Goal: Task Accomplishment & Management: Complete application form

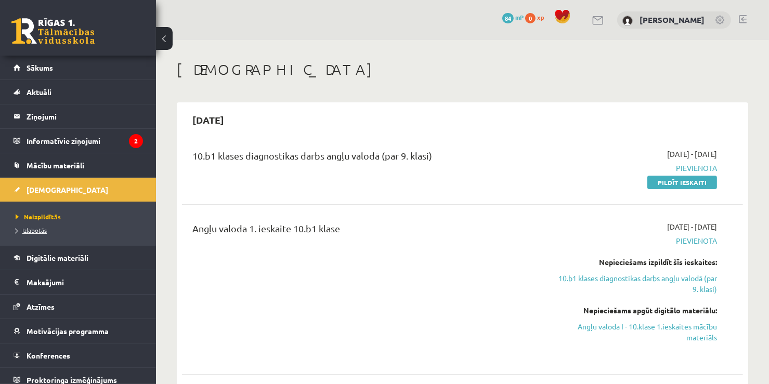
click at [42, 229] on span "Izlabotās" at bounding box center [31, 230] width 31 height 8
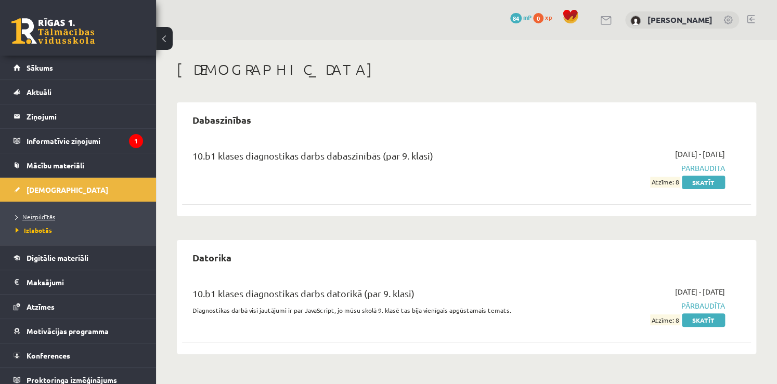
click at [38, 213] on span "Neizpildītās" at bounding box center [36, 217] width 40 height 8
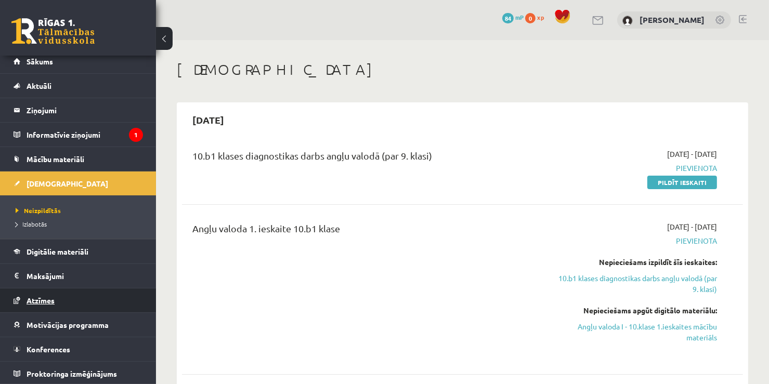
scroll to position [6, 0]
click at [68, 301] on link "Atzīmes" at bounding box center [78, 301] width 129 height 24
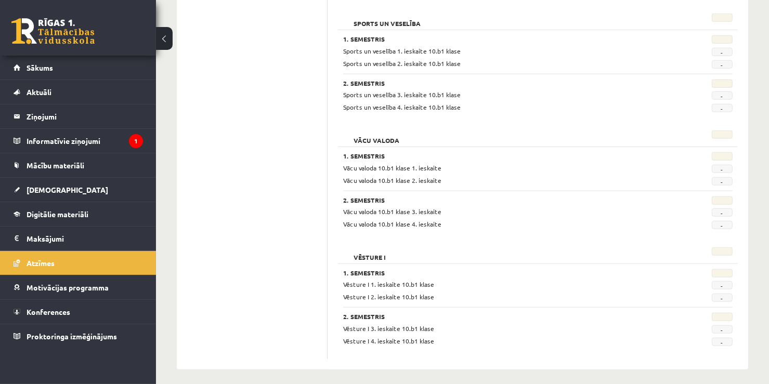
scroll to position [979, 0]
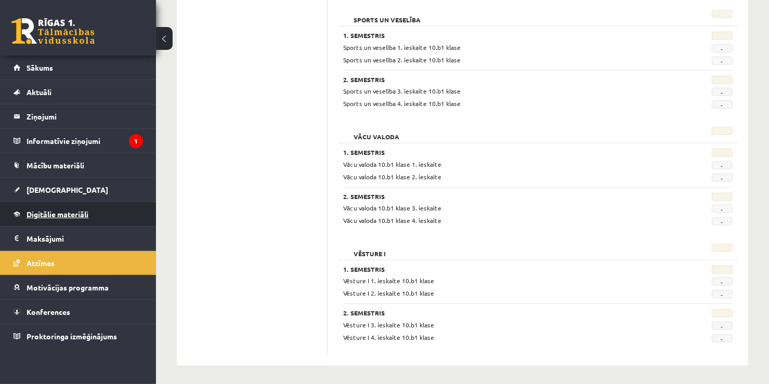
click at [92, 216] on link "Digitālie materiāli" at bounding box center [78, 214] width 129 height 24
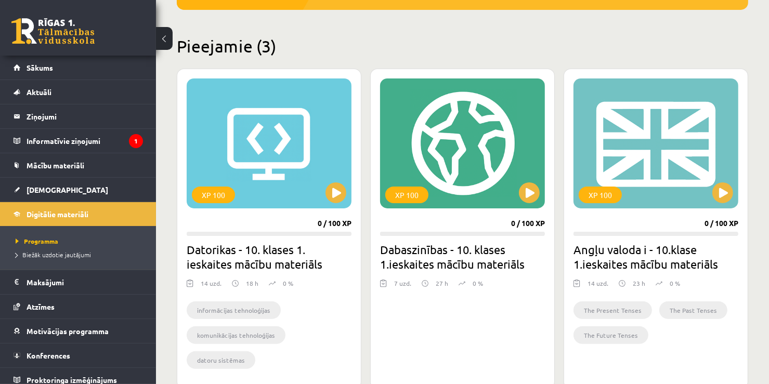
scroll to position [312, 0]
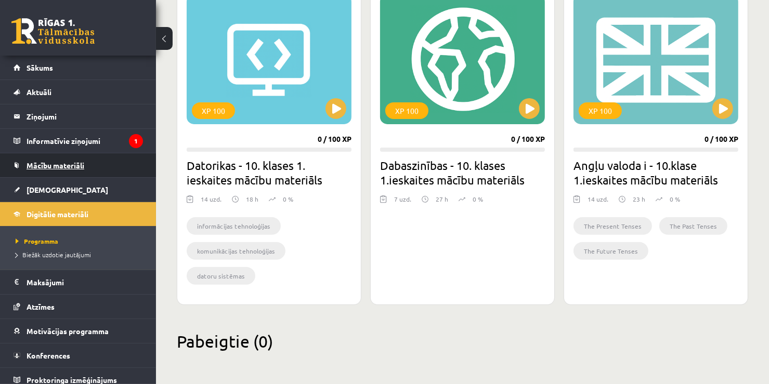
click at [85, 166] on link "Mācību materiāli" at bounding box center [78, 165] width 129 height 24
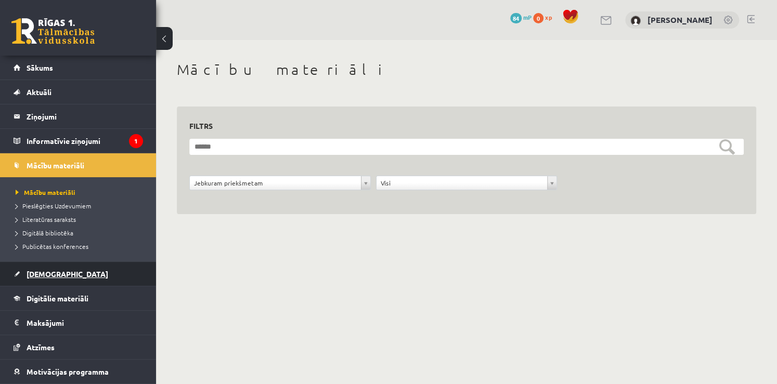
click at [53, 270] on span "[DEMOGRAPHIC_DATA]" at bounding box center [68, 273] width 82 height 9
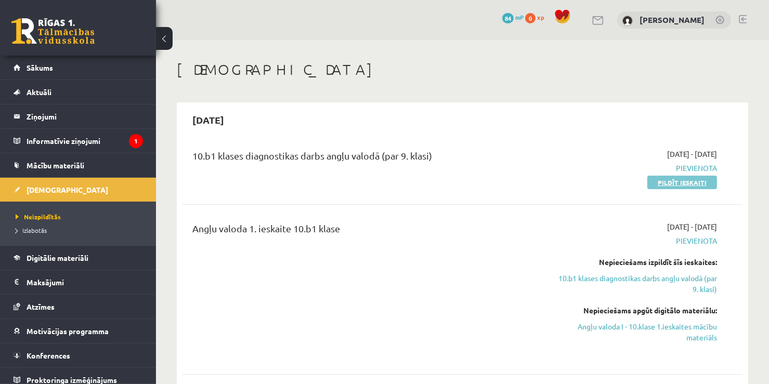
click at [691, 178] on link "Pildīt ieskaiti" at bounding box center [682, 183] width 70 height 14
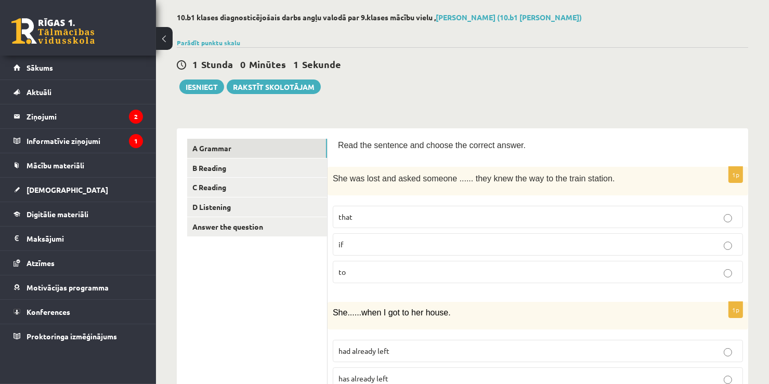
scroll to position [52, 0]
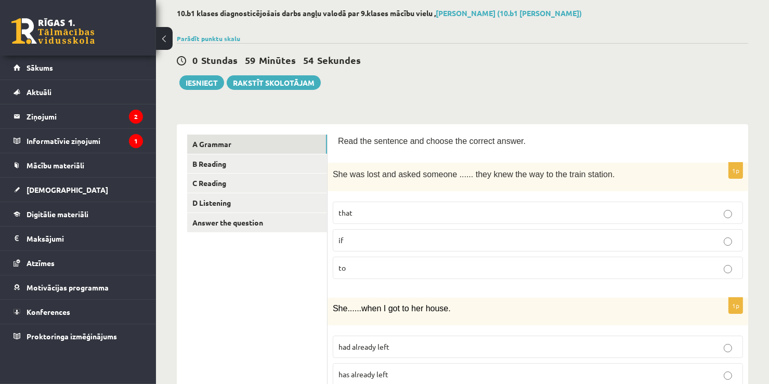
click at [424, 240] on p "if" at bounding box center [538, 240] width 399 height 11
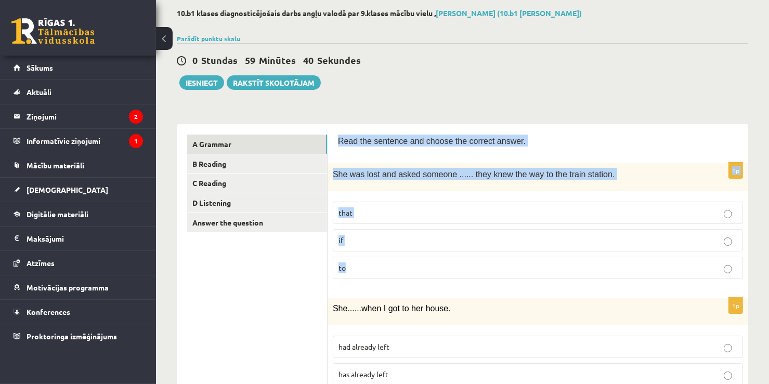
drag, startPoint x: 335, startPoint y: 140, endPoint x: 600, endPoint y: 257, distance: 289.4
copy form "Read the sentence and choose the correct answer. 1p She was lost and asked some…"
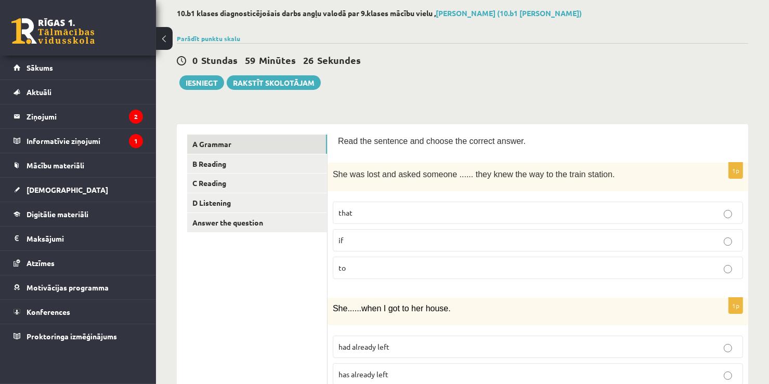
click at [505, 55] on div "0 Stundas 59 Minūtes 26 Sekundes" at bounding box center [462, 61] width 571 height 14
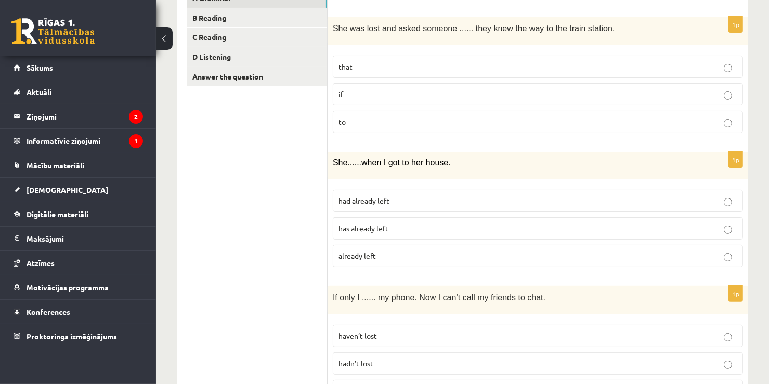
scroll to position [156, 0]
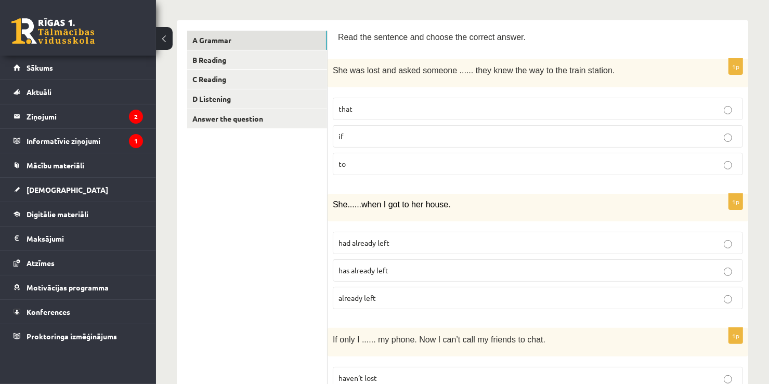
click at [374, 296] on span "already left" at bounding box center [357, 297] width 37 height 9
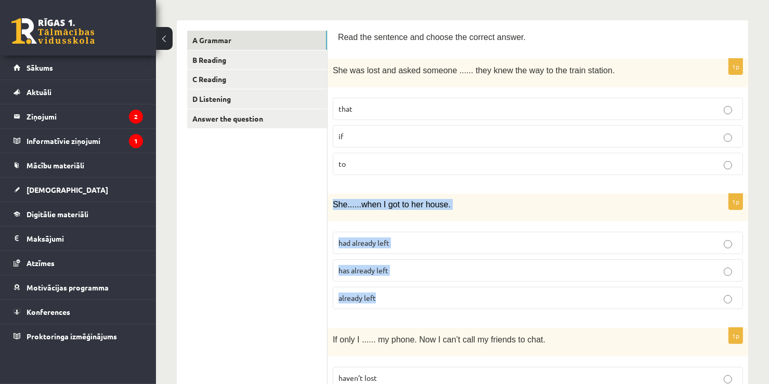
drag, startPoint x: 332, startPoint y: 202, endPoint x: 426, endPoint y: 295, distance: 132.4
click at [426, 295] on div "1p She ...... when I got to her house. had already left has already left alread…" at bounding box center [538, 256] width 421 height 124
copy div "She ...... when I got to her house. had already left has already left already l…"
click at [349, 242] on span "had already left" at bounding box center [364, 242] width 51 height 9
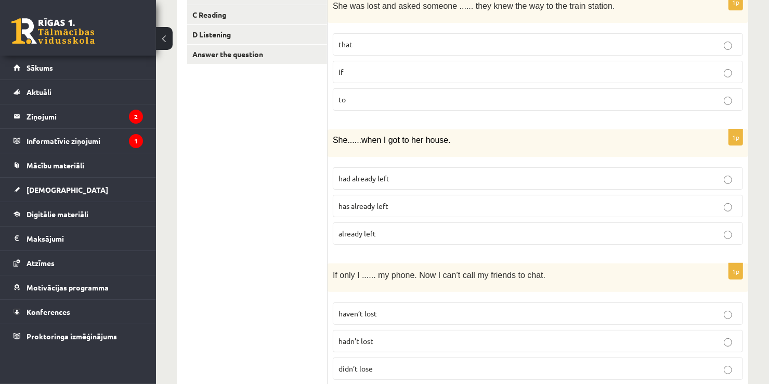
scroll to position [312, 0]
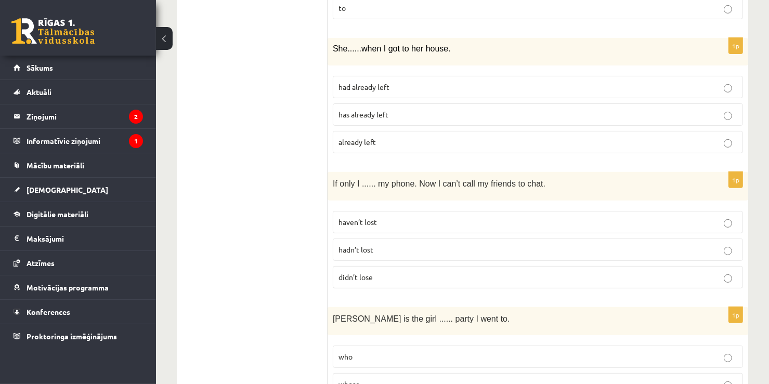
click at [387, 249] on p "hadn’t lost" at bounding box center [538, 249] width 399 height 11
click at [368, 276] on span "didn’t lose" at bounding box center [356, 276] width 34 height 9
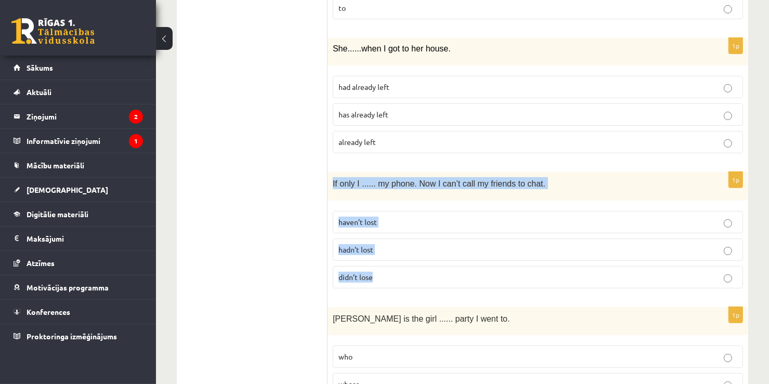
drag, startPoint x: 332, startPoint y: 179, endPoint x: 422, endPoint y: 268, distance: 126.8
click at [422, 268] on div "1p If only I ...... my phone. Now I can’t call my friends to chat. haven’t lost…" at bounding box center [538, 234] width 421 height 125
copy div "If only I ...... my phone. Now I can’t call my friends to chat. haven’t lost ha…"
click at [366, 246] on span "hadn’t lost" at bounding box center [356, 249] width 35 height 9
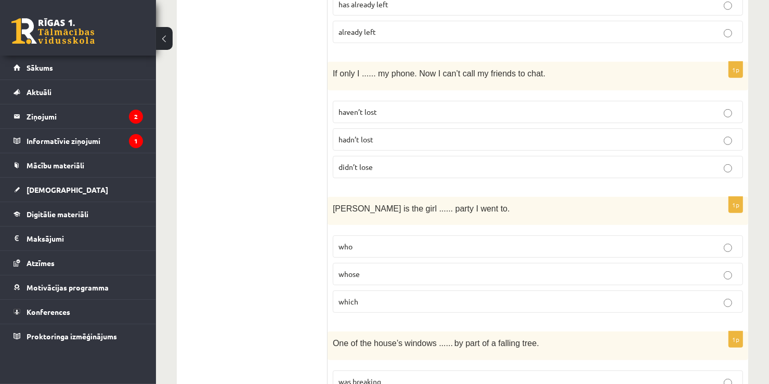
scroll to position [468, 0]
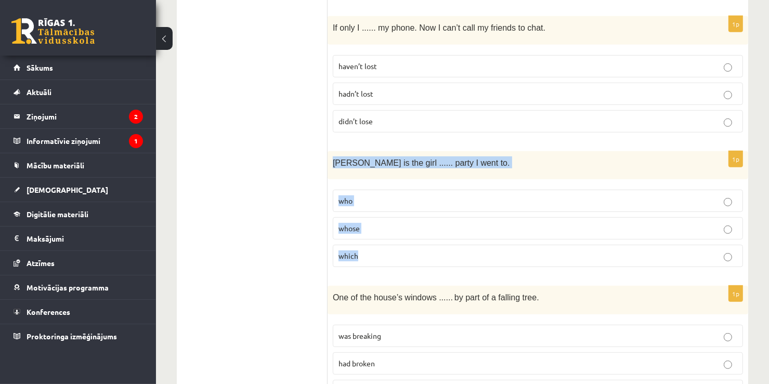
drag, startPoint x: 331, startPoint y: 159, endPoint x: 401, endPoint y: 249, distance: 114.5
click at [399, 252] on div "1p Jenny is the girl ...... party I went to. who whose which" at bounding box center [538, 213] width 421 height 125
copy div "Jenny is the girl ...... party I went to. who whose which"
click at [359, 225] on span "whose" at bounding box center [349, 228] width 21 height 9
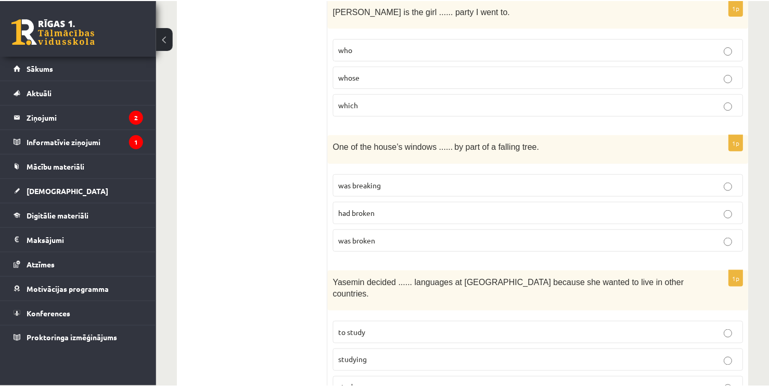
scroll to position [624, 0]
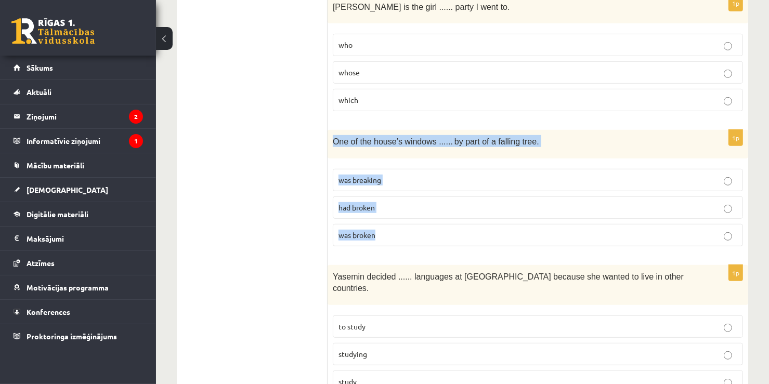
drag, startPoint x: 330, startPoint y: 136, endPoint x: 414, endPoint y: 232, distance: 127.5
click at [414, 232] on div "1p One of the house’s windows ...... by part of a falling tree. was breaking ha…" at bounding box center [538, 192] width 421 height 125
copy div "One of the house’s windows ...... by part of a falling tree. was breaking had b…"
click at [385, 232] on p "was broken" at bounding box center [538, 235] width 398 height 11
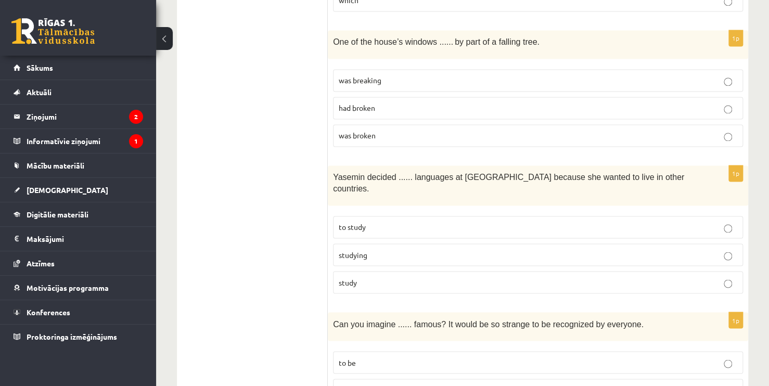
scroll to position [728, 0]
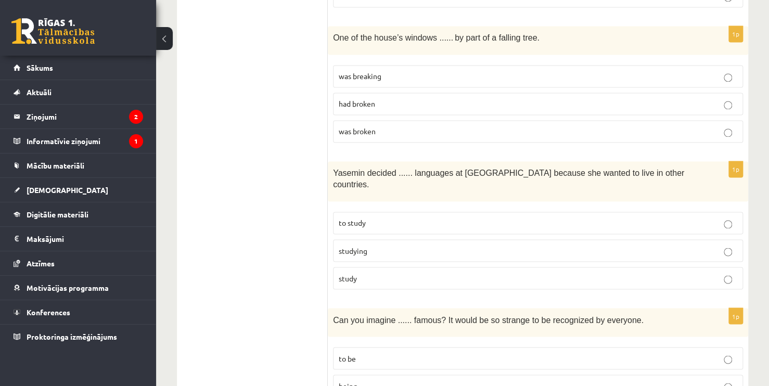
click at [360, 245] on span "studying" at bounding box center [353, 249] width 29 height 9
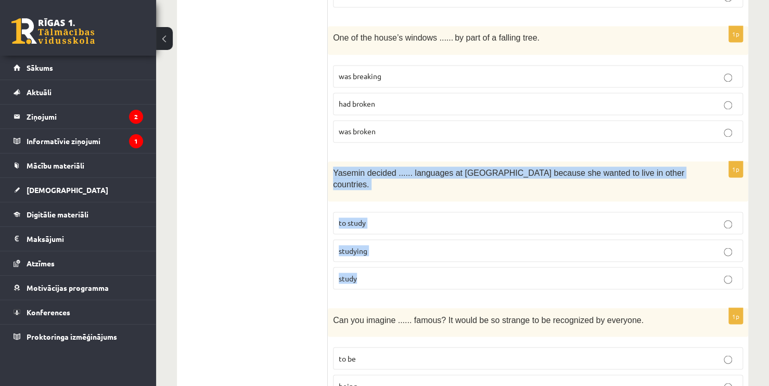
drag, startPoint x: 329, startPoint y: 168, endPoint x: 386, endPoint y: 254, distance: 103.5
click at [386, 254] on div "1p Yasemin decided ...... languages at university because she wanted to live in…" at bounding box center [538, 229] width 420 height 136
copy div "Yasemin decided ...... languages at university because she wanted to live in ot…"
click at [446, 212] on label "to study" at bounding box center [538, 223] width 410 height 22
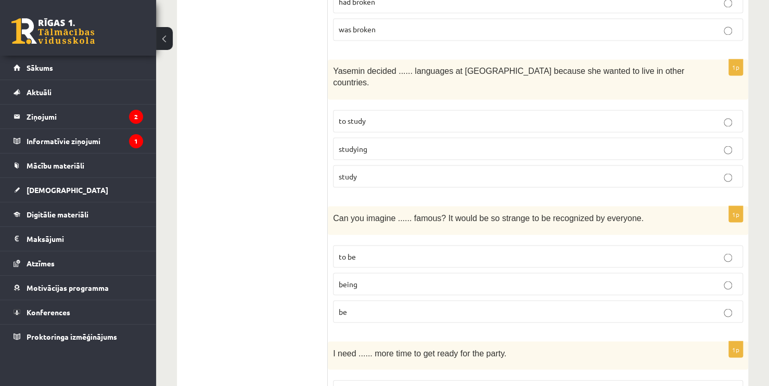
scroll to position [832, 0]
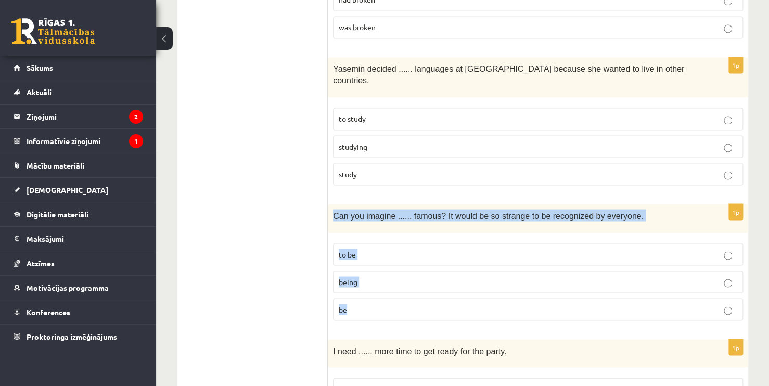
drag, startPoint x: 331, startPoint y: 198, endPoint x: 439, endPoint y: 284, distance: 138.4
click at [439, 284] on div "1p Can you imagine ...... famous? It would be so strange to be recognized by ev…" at bounding box center [538, 266] width 420 height 125
copy div "Can you imagine ...... famous? It would be so strange to be recognized by every…"
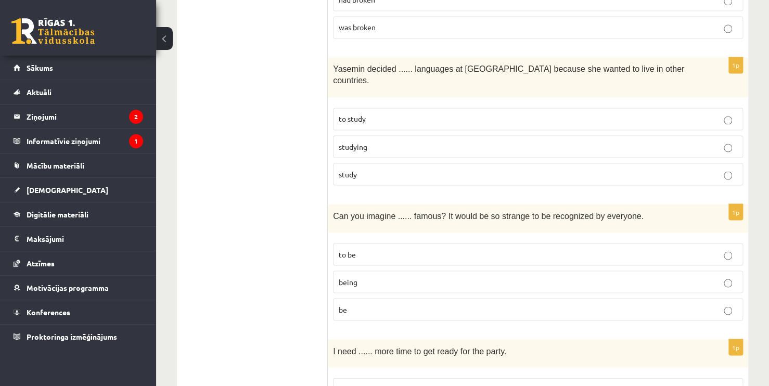
click at [410, 270] on label "being" at bounding box center [538, 281] width 410 height 22
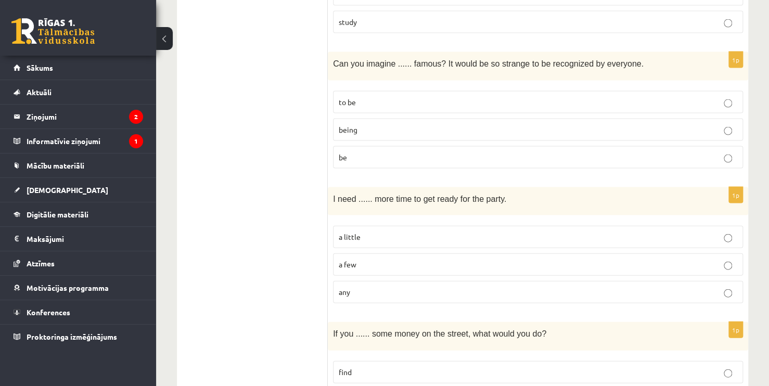
scroll to position [988, 0]
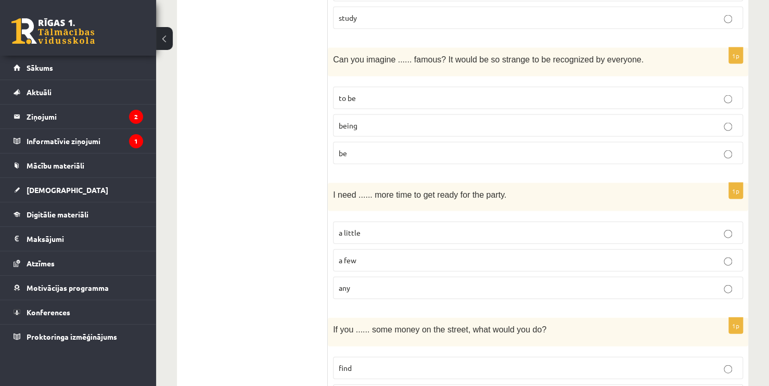
click at [368, 227] on p "a little" at bounding box center [538, 232] width 398 height 11
drag, startPoint x: 327, startPoint y: 176, endPoint x: 387, endPoint y: 266, distance: 108.0
click at [387, 267] on div "1p I need ...... more time to get ready for the party. a little a few any" at bounding box center [538, 245] width 420 height 125
copy div "I need ...... more time to get ready for the party. a little a few any"
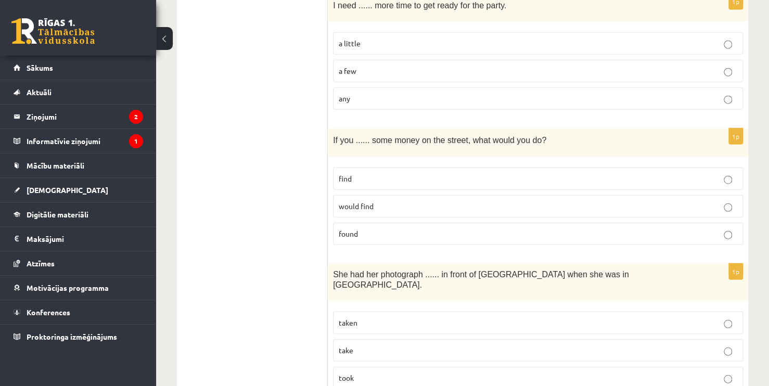
scroll to position [1196, 0]
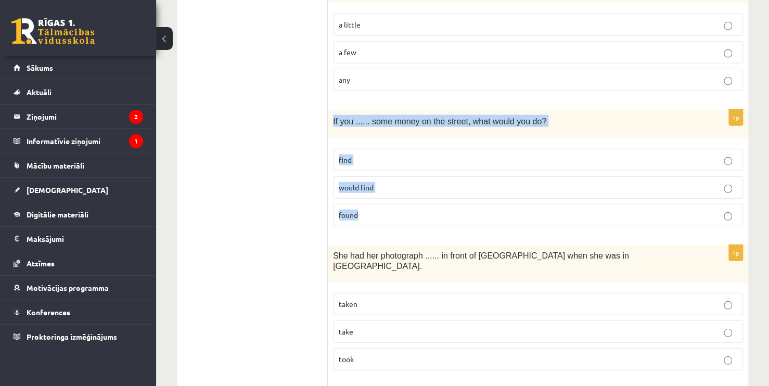
drag, startPoint x: 329, startPoint y: 101, endPoint x: 407, endPoint y: 183, distance: 113.3
click at [409, 186] on div "1p If you ...... some money on the street, what would you do? find would find f…" at bounding box center [538, 172] width 420 height 125
copy div "If you ...... some money on the street, what would you do? find would find found"
drag, startPoint x: 396, startPoint y: 192, endPoint x: 364, endPoint y: 188, distance: 31.5
click at [396, 210] on p "found" at bounding box center [538, 215] width 398 height 11
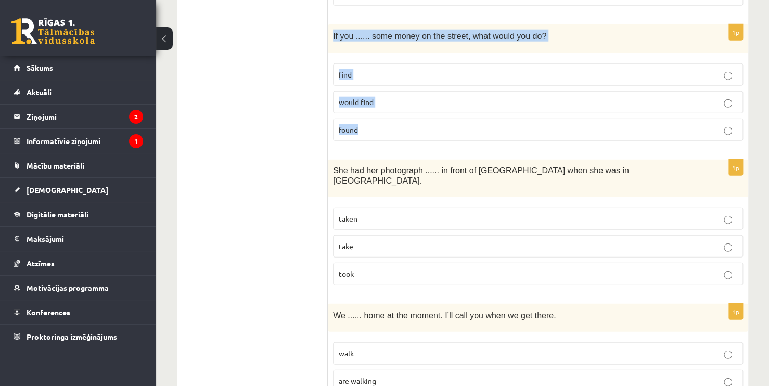
scroll to position [1300, 0]
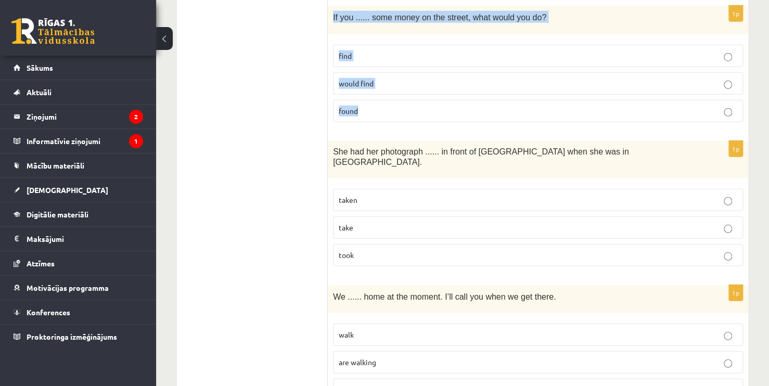
drag, startPoint x: 258, startPoint y: 178, endPoint x: 277, endPoint y: 182, distance: 19.2
click at [260, 175] on ul "A Grammar B Reading C Reading D Listening Answer the question" at bounding box center [257, 255] width 140 height 2736
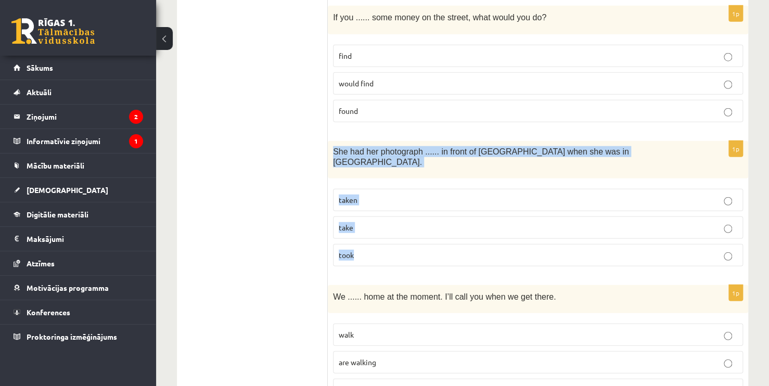
drag, startPoint x: 333, startPoint y: 134, endPoint x: 389, endPoint y: 215, distance: 99.1
click at [389, 219] on div "1p She had her photograph ...... in front of Notre Dame when she was in Paris. …" at bounding box center [538, 208] width 420 height 134
copy div "She had her photograph ...... in front of Notre Dame when she was in Paris. tak…"
click at [387, 194] on p "taken" at bounding box center [538, 199] width 398 height 11
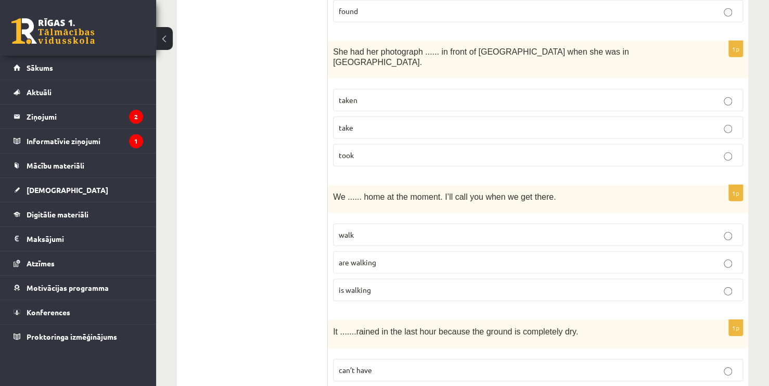
scroll to position [1404, 0]
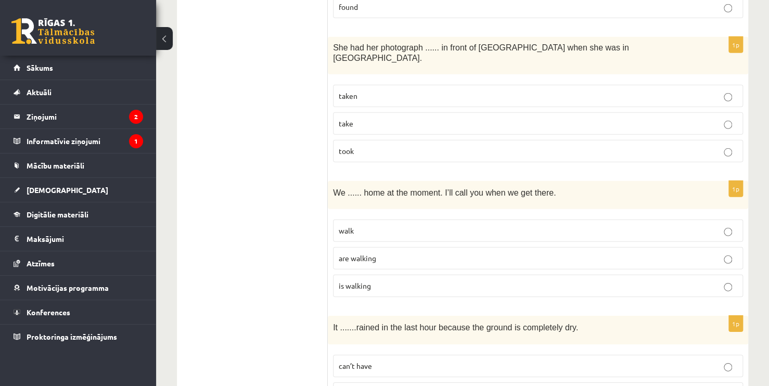
click at [356, 253] on span "are walking" at bounding box center [357, 257] width 37 height 9
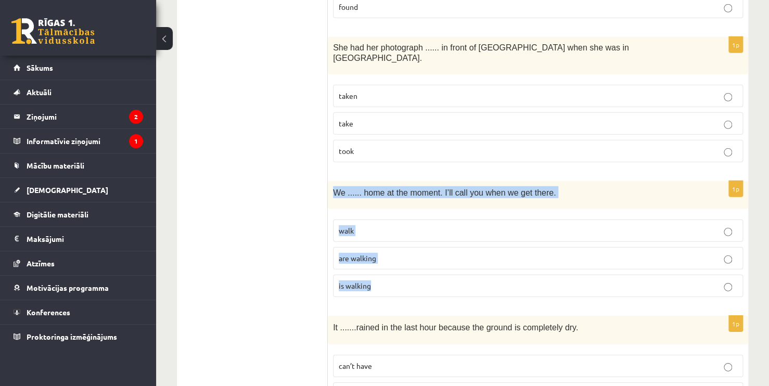
drag, startPoint x: 329, startPoint y: 159, endPoint x: 407, endPoint y: 249, distance: 118.7
click at [407, 249] on div "1p We ...... home at the moment. I’ll call you when we get there. walk are walk…" at bounding box center [538, 243] width 420 height 125
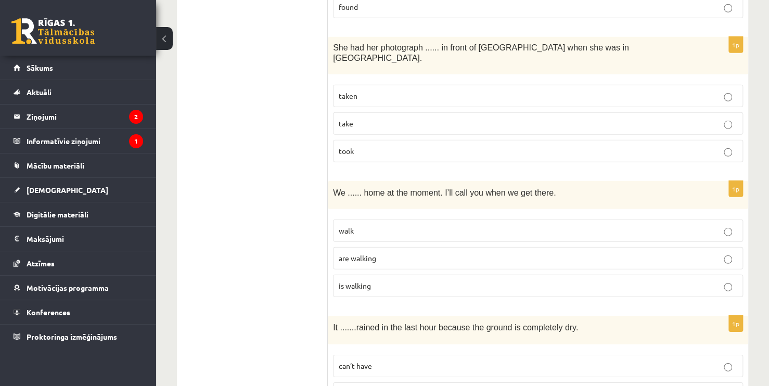
drag, startPoint x: 279, startPoint y: 244, endPoint x: 303, endPoint y: 242, distance: 24.6
click at [279, 243] on ul "A Grammar B Reading C Reading D Listening Answer the question" at bounding box center [257, 151] width 140 height 2736
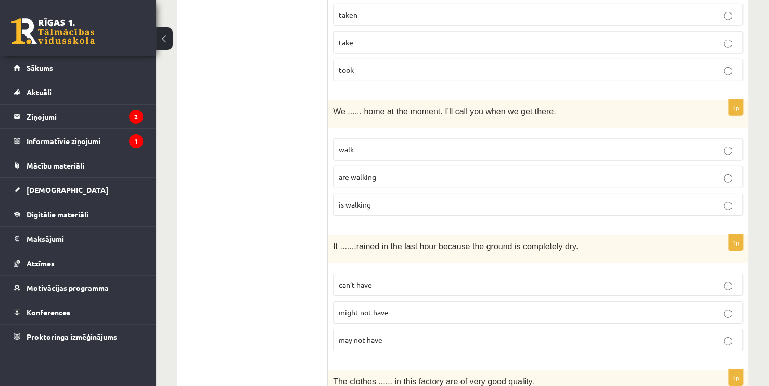
scroll to position [1508, 0]
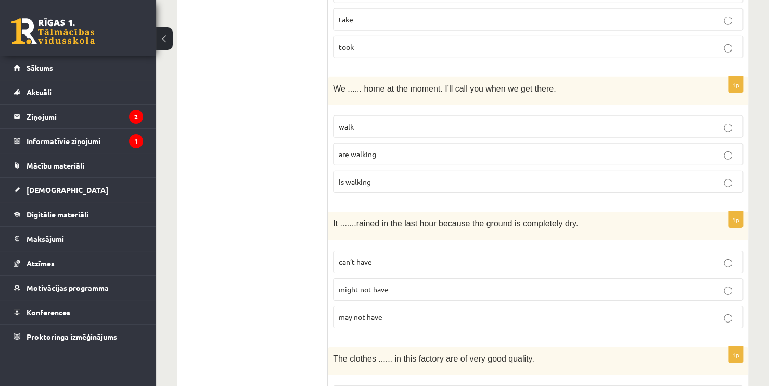
drag, startPoint x: 327, startPoint y: 191, endPoint x: 406, endPoint y: 267, distance: 109.6
click at [406, 267] on div "**********" at bounding box center [462, 46] width 571 height 2756
click at [293, 207] on ul "A Grammar B Reading C Reading D Listening Answer the question" at bounding box center [257, 47] width 140 height 2736
click at [294, 203] on ul "A Grammar B Reading C Reading D Listening Answer the question" at bounding box center [257, 47] width 140 height 2736
click at [293, 204] on ul "A Grammar B Reading C Reading D Listening Answer the question" at bounding box center [257, 47] width 140 height 2736
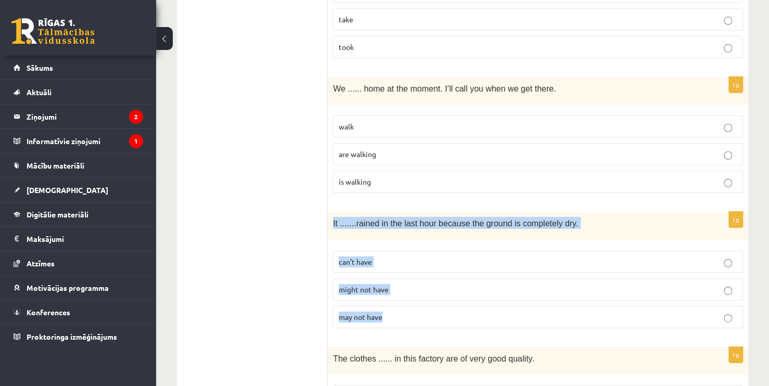
drag, startPoint x: 336, startPoint y: 190, endPoint x: 404, endPoint y: 281, distance: 113.4
click at [404, 281] on div "1p It ....... rained in the last hour because the ground is completely dry. can…" at bounding box center [538, 274] width 420 height 125
click at [413, 251] on label "can’t have" at bounding box center [538, 262] width 410 height 22
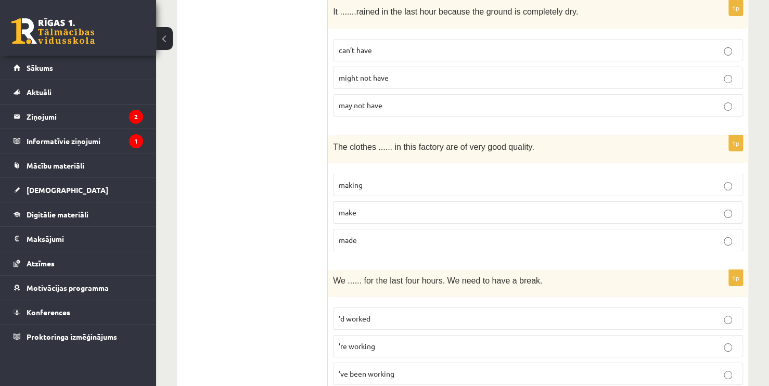
scroll to position [1716, 0]
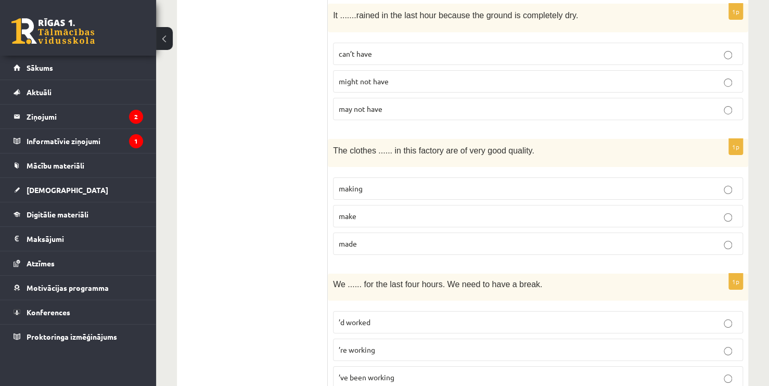
click at [425, 238] on p "made" at bounding box center [538, 243] width 398 height 11
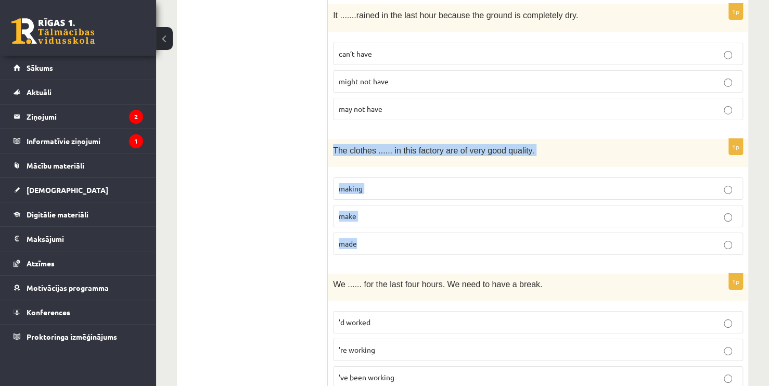
drag, startPoint x: 331, startPoint y: 119, endPoint x: 391, endPoint y: 201, distance: 101.6
click at [389, 205] on div "1p The clothes ...... in this factory are of very good quality. making make made" at bounding box center [538, 201] width 420 height 125
click at [423, 238] on p "made" at bounding box center [538, 243] width 398 height 11
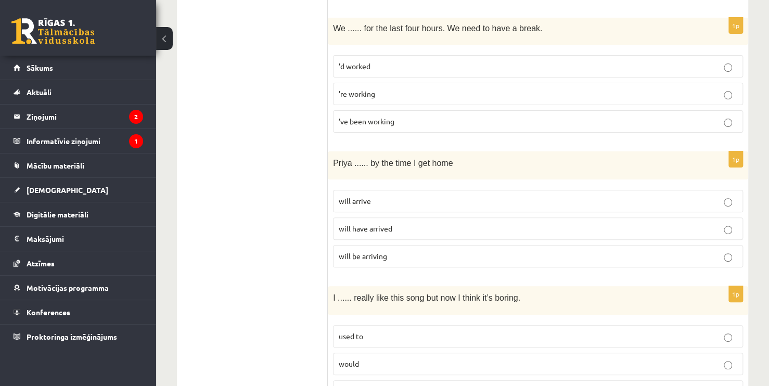
scroll to position [1976, 0]
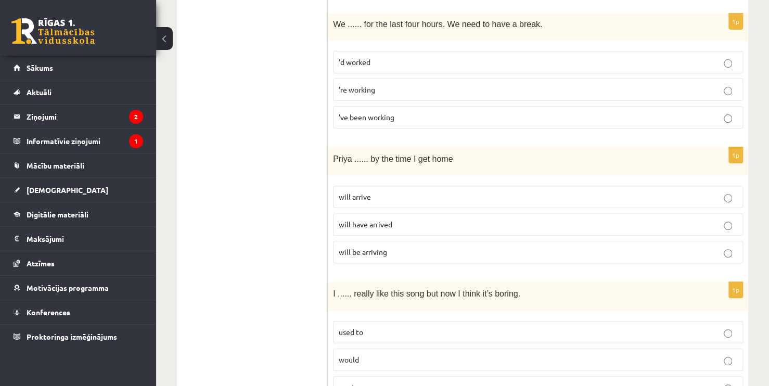
click at [349, 246] on p "will be arriving" at bounding box center [538, 251] width 398 height 11
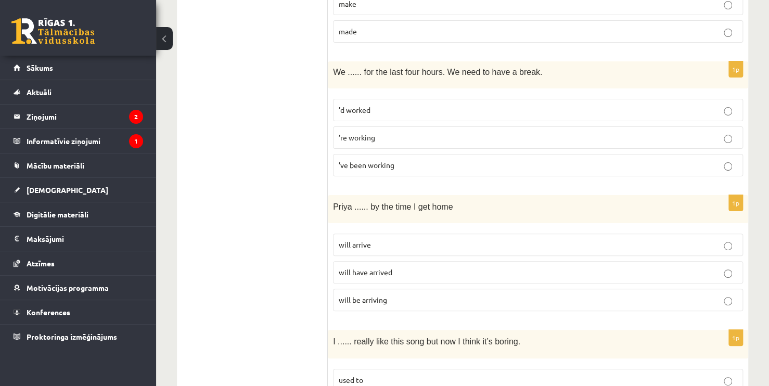
scroll to position [1924, 0]
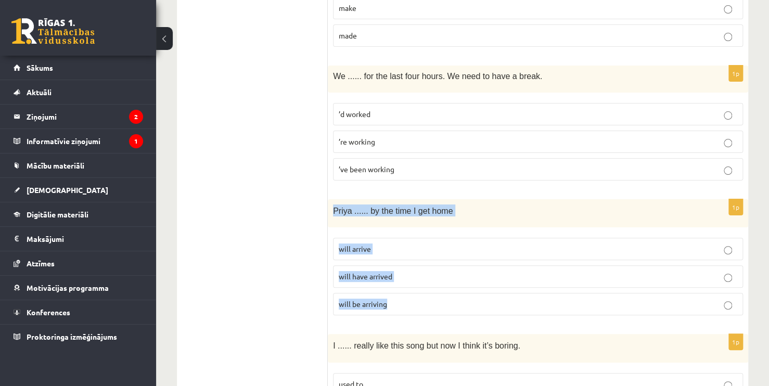
drag, startPoint x: 332, startPoint y: 175, endPoint x: 412, endPoint y: 259, distance: 116.2
click at [412, 259] on div "1p Priya ...... by the time I get home will arrive will have arrived will be ar…" at bounding box center [538, 261] width 420 height 125
click at [497, 271] on p "will have arrived" at bounding box center [538, 276] width 398 height 11
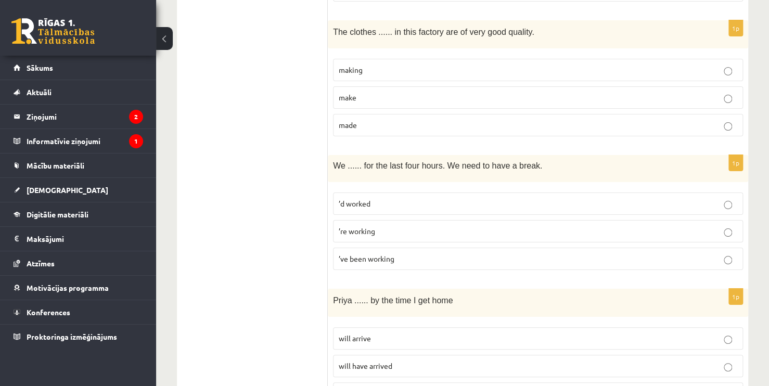
scroll to position [1820, 0]
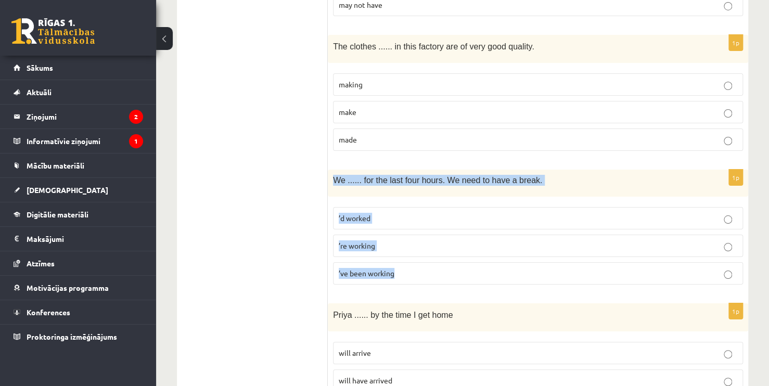
drag, startPoint x: 329, startPoint y: 145, endPoint x: 428, endPoint y: 259, distance: 151.1
click at [428, 259] on div "1p We ...... for the last four hours. We need to have a break. ’d worked ’re wo…" at bounding box center [538, 231] width 420 height 123
click at [441, 268] on p "’ve been working" at bounding box center [538, 273] width 398 height 11
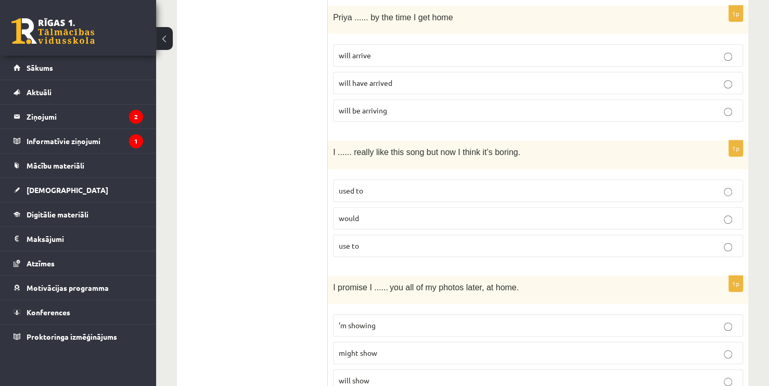
scroll to position [2132, 0]
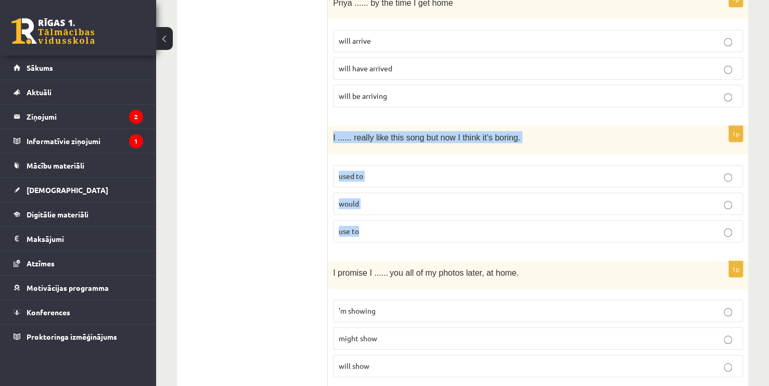
drag, startPoint x: 331, startPoint y: 104, endPoint x: 399, endPoint y: 191, distance: 110.7
click at [399, 191] on div "1p I ...... really like this song but now I think it’s boring. used to would us…" at bounding box center [538, 188] width 420 height 125
click at [420, 171] on p "used to" at bounding box center [538, 176] width 398 height 11
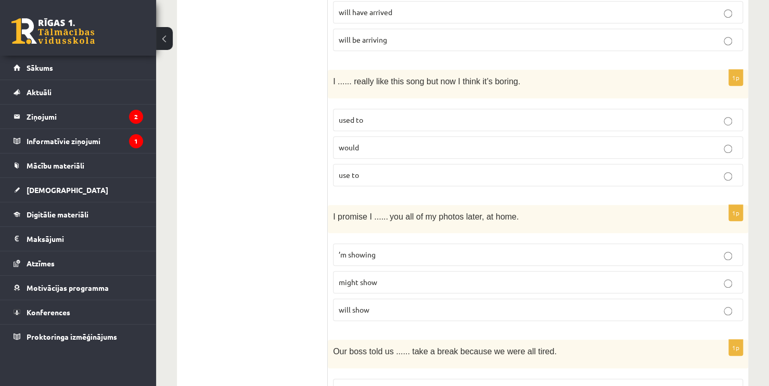
scroll to position [2184, 0]
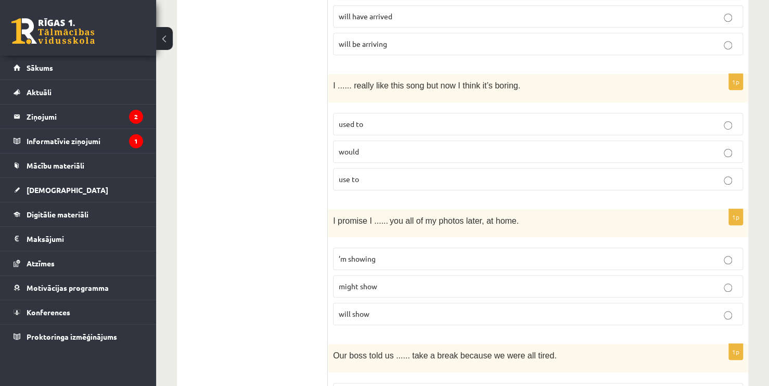
click at [381, 308] on p "will show" at bounding box center [538, 313] width 398 height 11
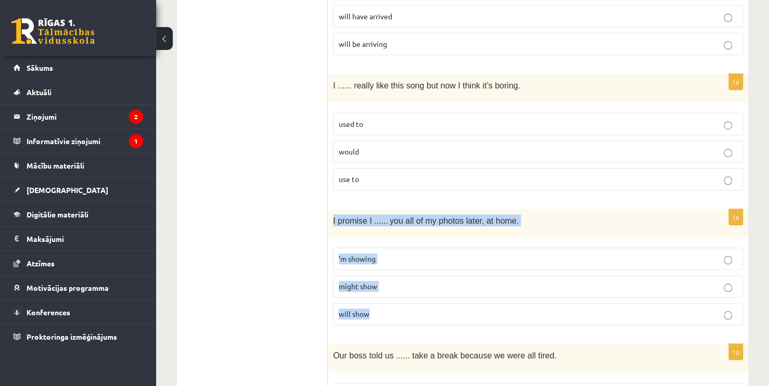
drag, startPoint x: 329, startPoint y: 185, endPoint x: 406, endPoint y: 280, distance: 122.0
click at [406, 280] on div "1p I promise I ...... you all of my photos later, at home. ’m showing might sho…" at bounding box center [538, 271] width 420 height 125
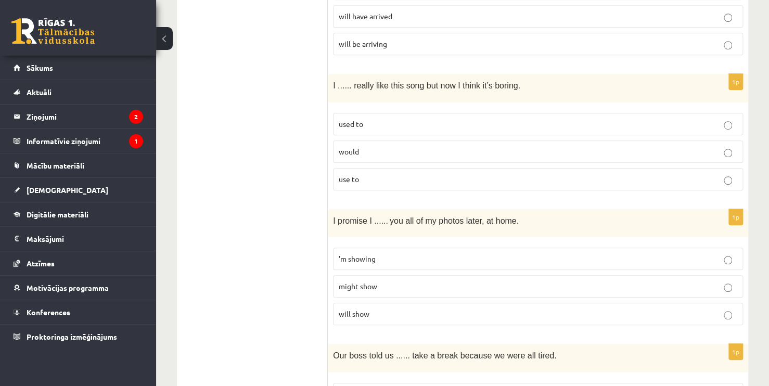
drag, startPoint x: 278, startPoint y: 223, endPoint x: 276, endPoint y: 231, distance: 8.5
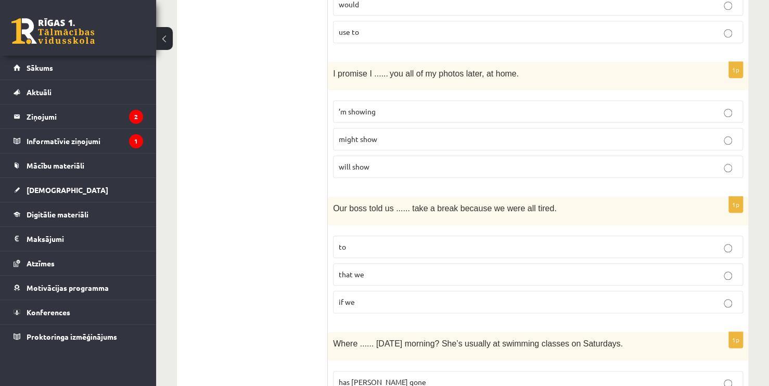
scroll to position [2340, 0]
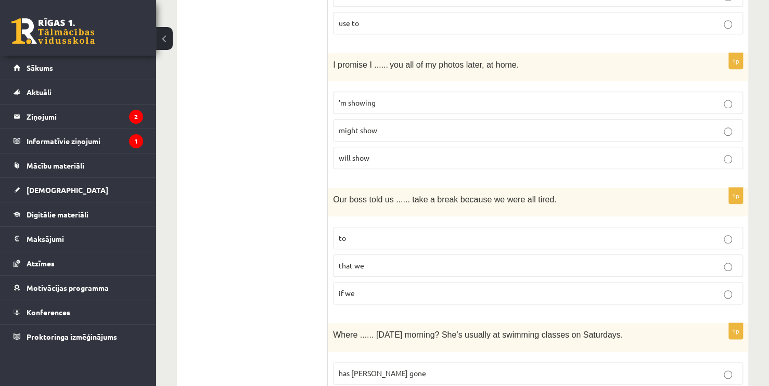
click at [384, 260] on p "that we" at bounding box center [538, 265] width 398 height 11
click at [387, 232] on p "to" at bounding box center [538, 237] width 398 height 11
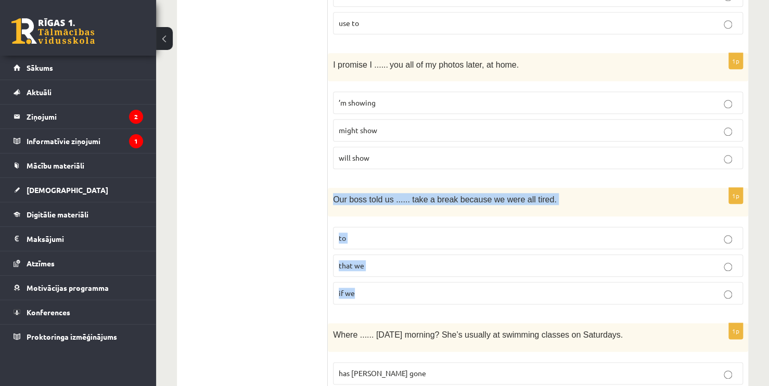
drag, startPoint x: 330, startPoint y: 161, endPoint x: 385, endPoint y: 249, distance: 103.5
click at [385, 249] on div "1p Our boss told us ...... take a break because we were all tired. to that we i…" at bounding box center [538, 250] width 420 height 125
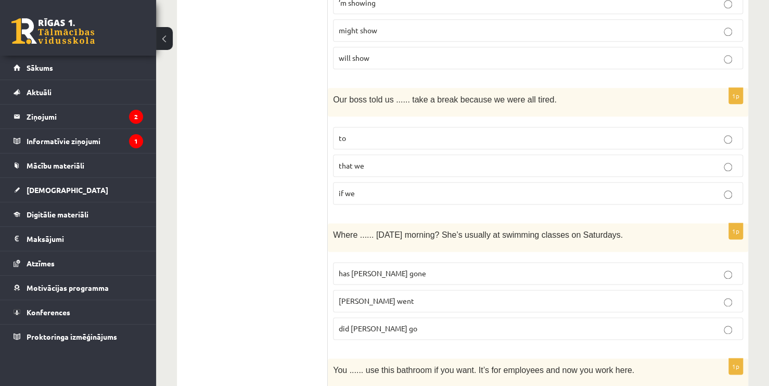
scroll to position [2444, 0]
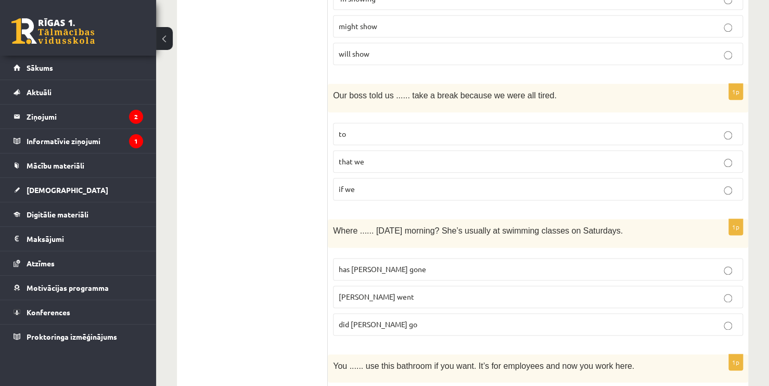
click at [427, 319] on p "did Molly go" at bounding box center [538, 324] width 398 height 11
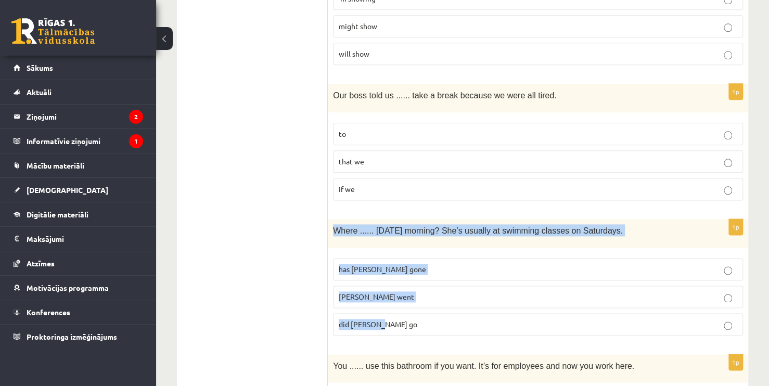
drag, startPoint x: 334, startPoint y: 193, endPoint x: 398, endPoint y: 284, distance: 110.8
click at [398, 284] on div "1p Where ...... yesterday morning? She’s usually at swimming classes on Saturda…" at bounding box center [538, 281] width 420 height 125
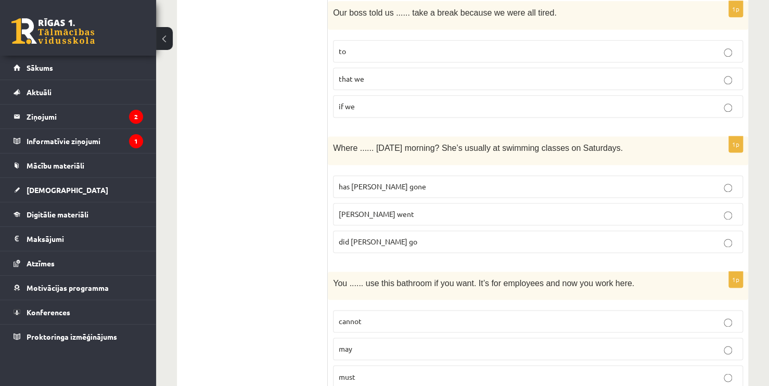
scroll to position [2531, 0]
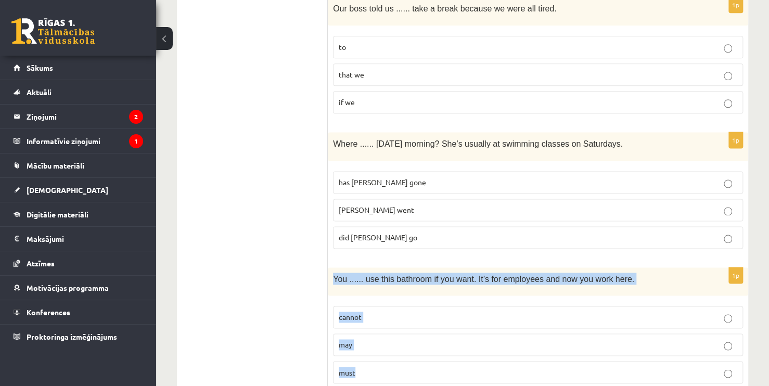
drag, startPoint x: 331, startPoint y: 241, endPoint x: 384, endPoint y: 333, distance: 106.0
click at [384, 333] on div "1p You ...... use this bathroom if you want. It’s for employees and now you wor…" at bounding box center [538, 329] width 420 height 125
click at [383, 301] on fieldset "cannot may must" at bounding box center [538, 344] width 410 height 86
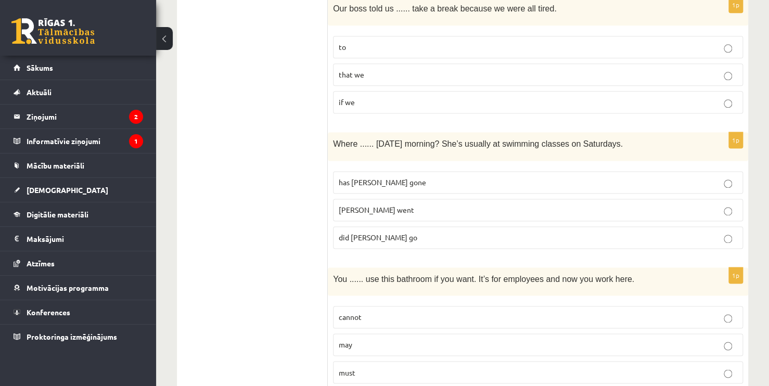
click at [389, 339] on p "may" at bounding box center [538, 344] width 398 height 11
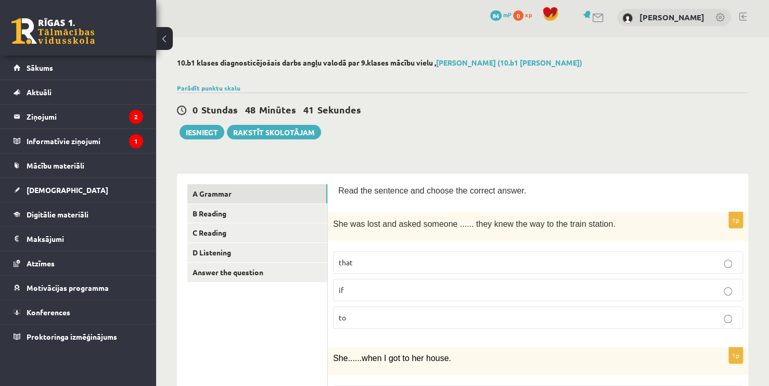
scroll to position [0, 0]
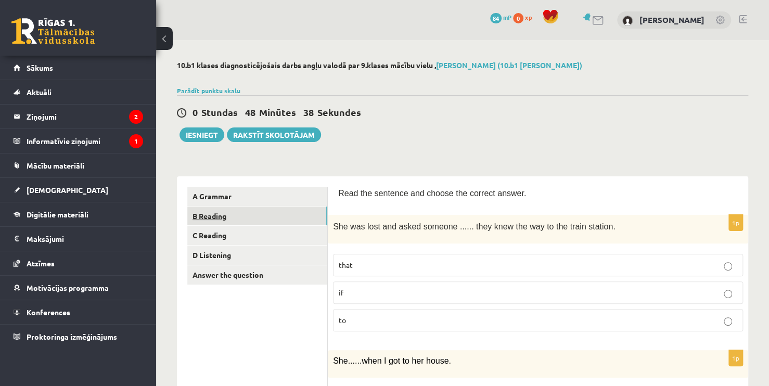
click at [264, 217] on link "B Reading" at bounding box center [257, 215] width 140 height 19
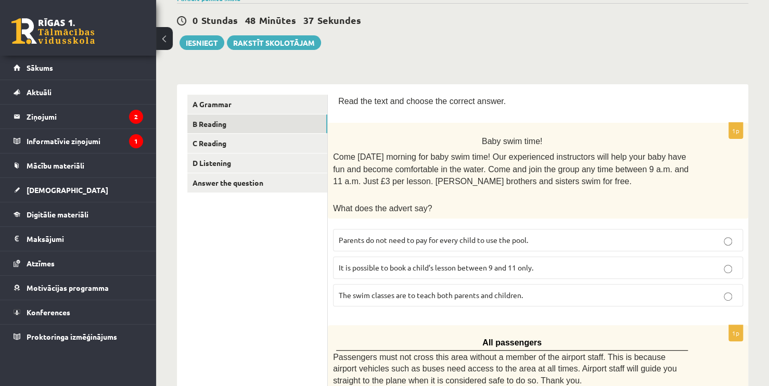
scroll to position [104, 0]
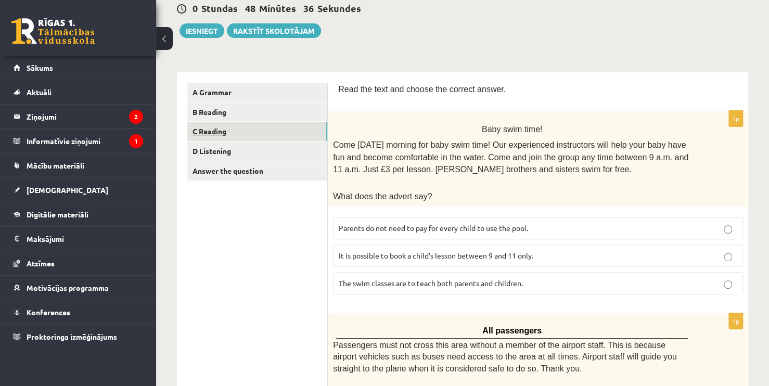
click at [285, 134] on link "C Reading" at bounding box center [257, 131] width 140 height 19
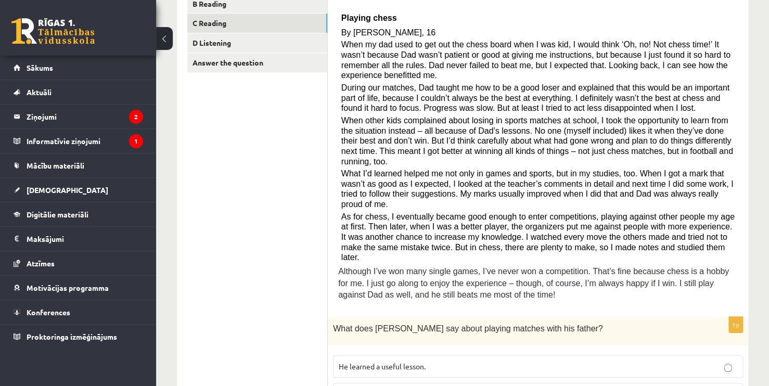
scroll to position [208, 0]
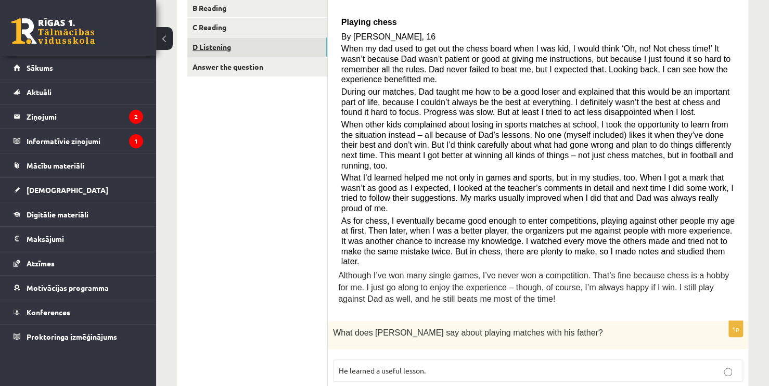
click at [277, 55] on link "D Listening" at bounding box center [257, 46] width 140 height 19
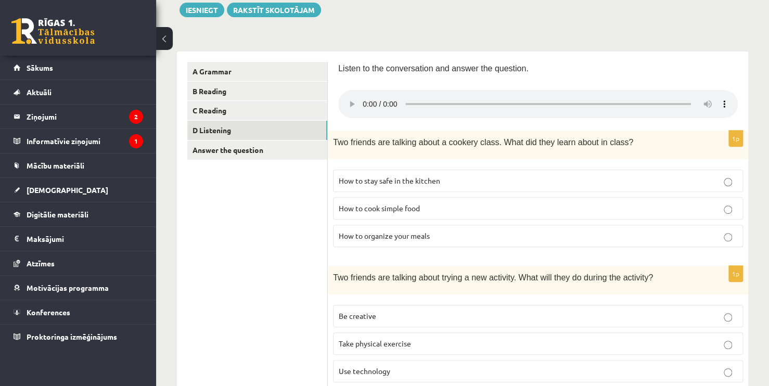
scroll to position [124, 0]
click at [308, 149] on link "Answer the question" at bounding box center [257, 150] width 140 height 19
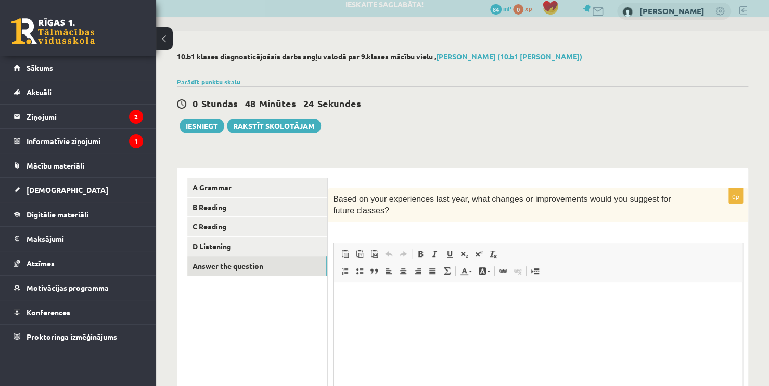
scroll to position [0, 0]
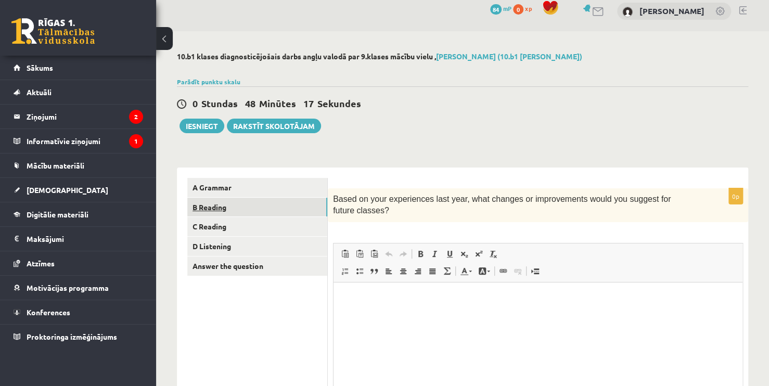
click at [289, 205] on link "B Reading" at bounding box center [257, 207] width 140 height 19
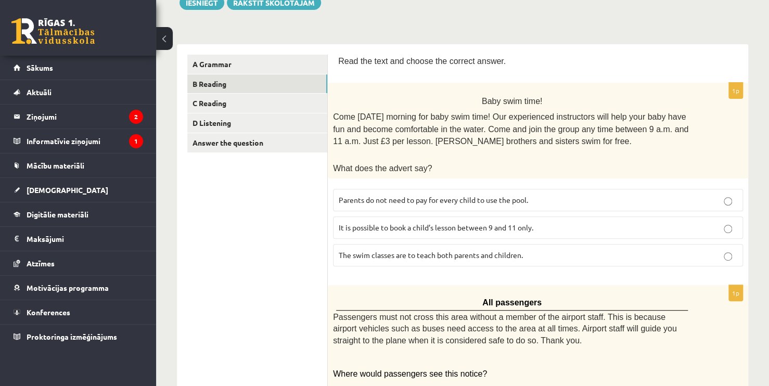
scroll to position [165, 0]
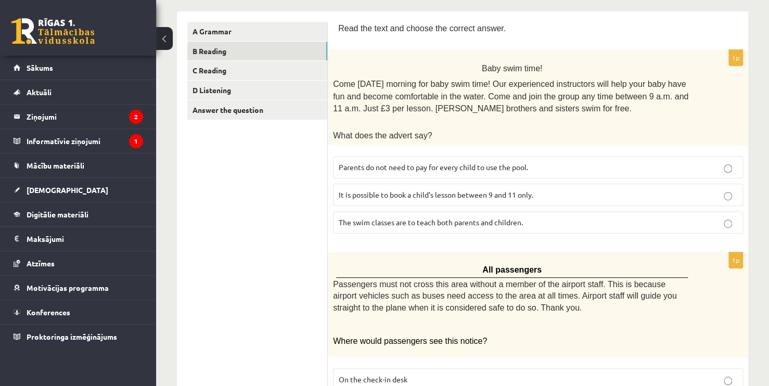
click at [546, 217] on p "The swim classes are to teach both parents and children." at bounding box center [538, 222] width 398 height 11
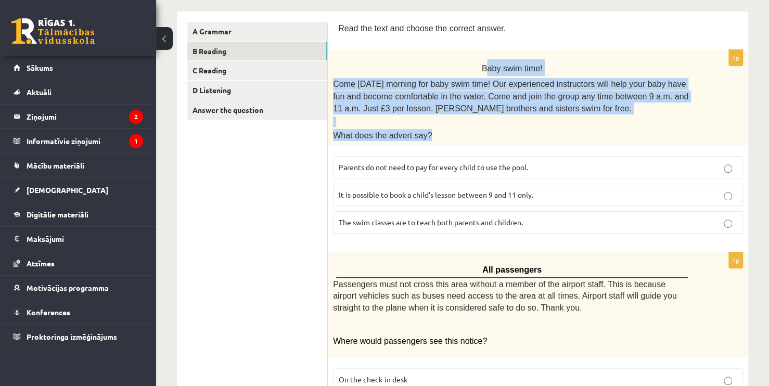
drag, startPoint x: 486, startPoint y: 65, endPoint x: 502, endPoint y: 77, distance: 19.7
click at [525, 130] on div "Baby swim time! Come on Sunday morning for baby swim time! Our experienced inst…" at bounding box center [538, 98] width 420 height 96
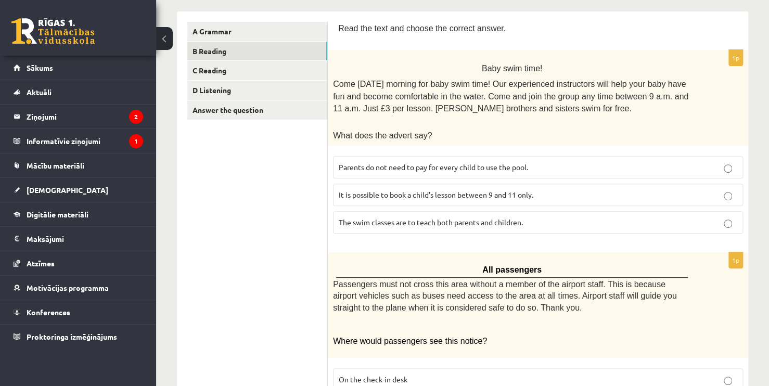
click at [479, 66] on p "Baby swim time!" at bounding box center [512, 67] width 358 height 17
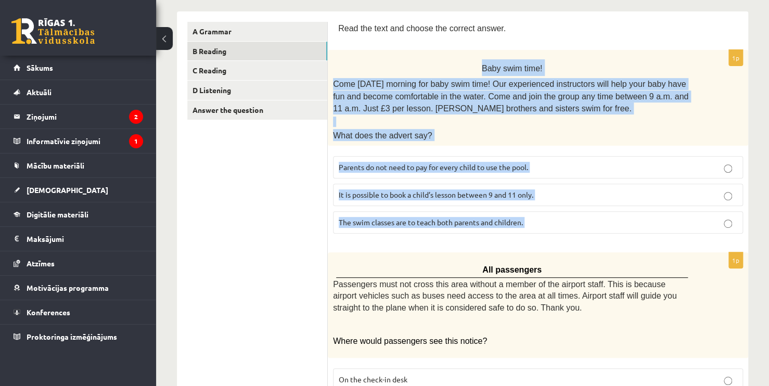
drag, startPoint x: 499, startPoint y: 80, endPoint x: 579, endPoint y: 212, distance: 155.2
click at [580, 217] on div "1p Baby swim time! Come on Sunday morning for baby swim time! Our experienced i…" at bounding box center [538, 146] width 420 height 192
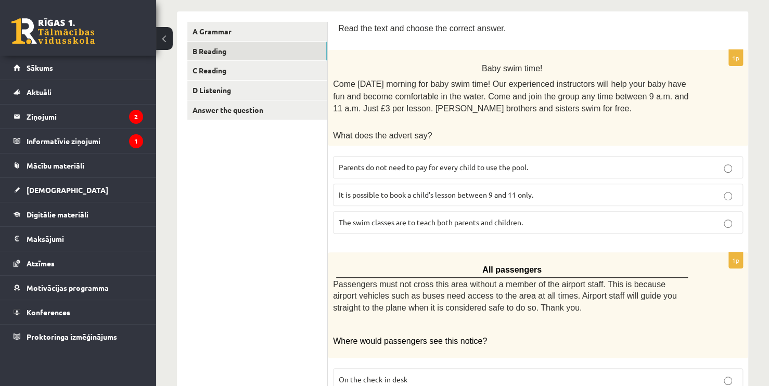
click at [444, 163] on span "Parents do not need to pay for every child to use the pool." at bounding box center [433, 166] width 189 height 9
click at [550, 164] on p "Parents do not need to pay for every child to use the pool." at bounding box center [538, 167] width 398 height 11
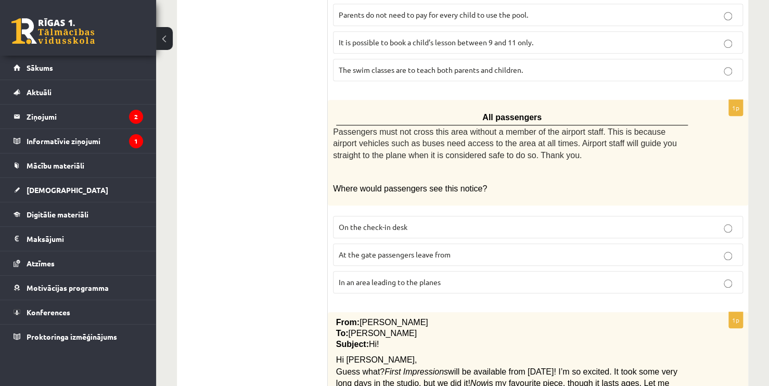
scroll to position [321, 0]
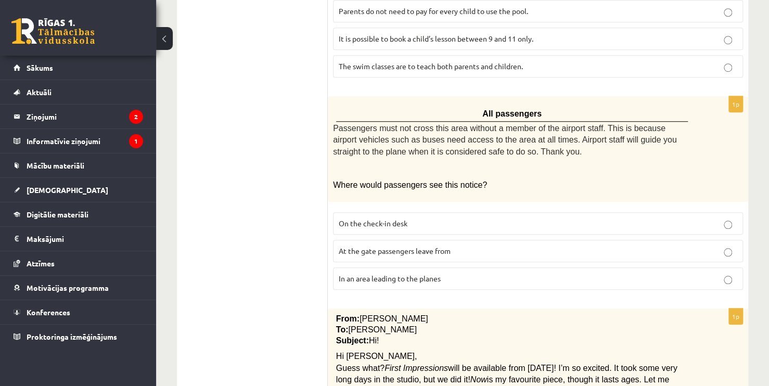
click at [480, 245] on p "At the gate passengers leave from" at bounding box center [538, 250] width 398 height 11
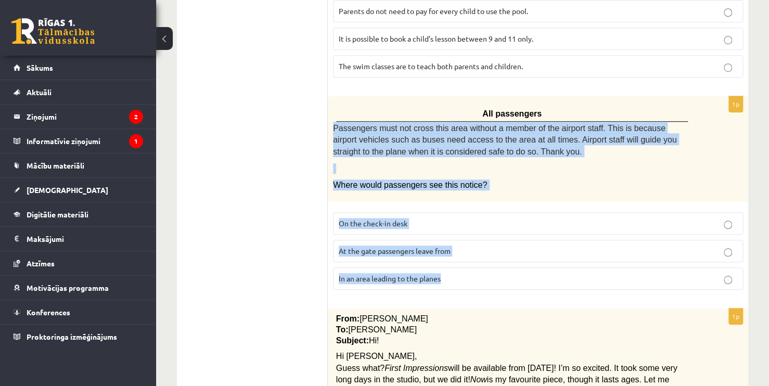
drag, startPoint x: 341, startPoint y: 129, endPoint x: 478, endPoint y: 277, distance: 201.6
click at [478, 277] on div "1p All passengers Passengers must not cross this area without a member of the a…" at bounding box center [538, 197] width 420 height 202
click at [375, 267] on label "In an area leading to the planes" at bounding box center [538, 278] width 410 height 22
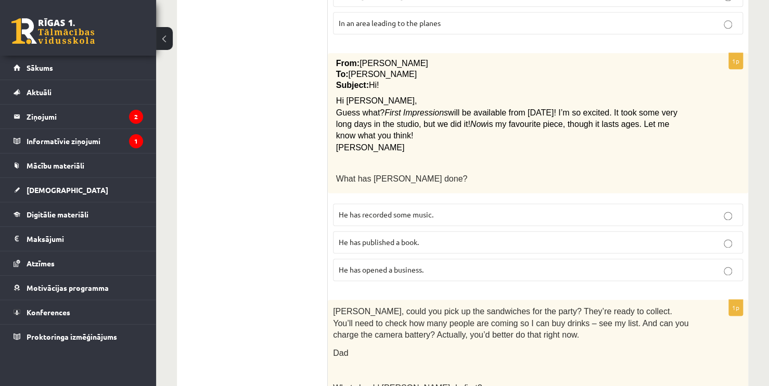
scroll to position [581, 0]
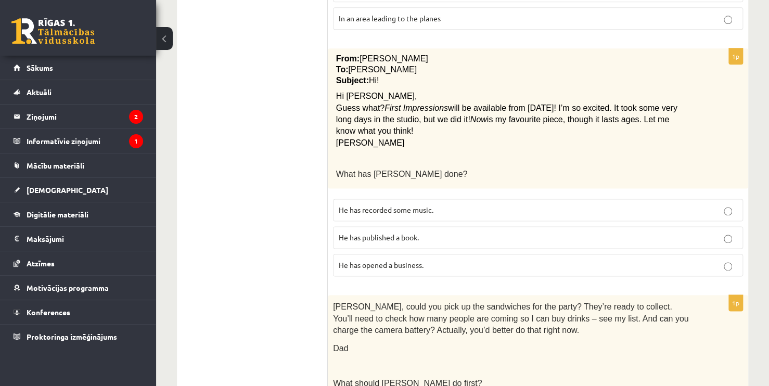
click at [489, 199] on label "He has recorded some music." at bounding box center [538, 210] width 410 height 22
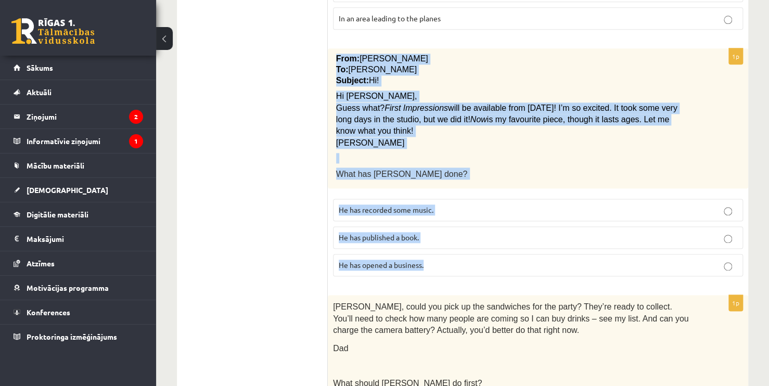
drag, startPoint x: 334, startPoint y: 55, endPoint x: 429, endPoint y: 263, distance: 228.5
click at [429, 263] on div "1p From: Pete To: Cathy Subject: Hi! Hi Cathy, Guess what? First Impressions wi…" at bounding box center [538, 166] width 420 height 236
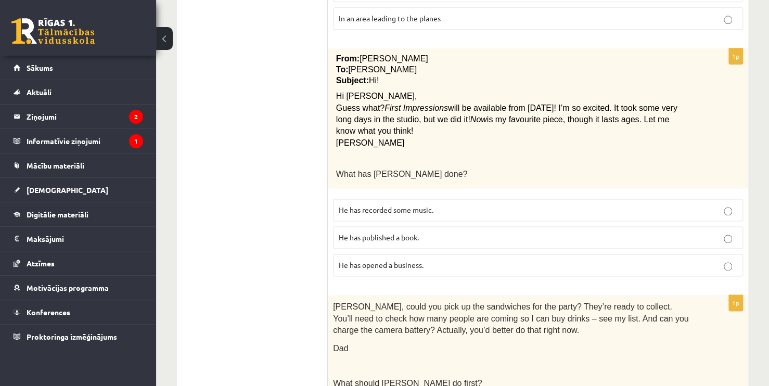
click at [246, 240] on ul "A Grammar B Reading C Reading D Listening Answer the question" at bounding box center [257, 263] width 140 height 1315
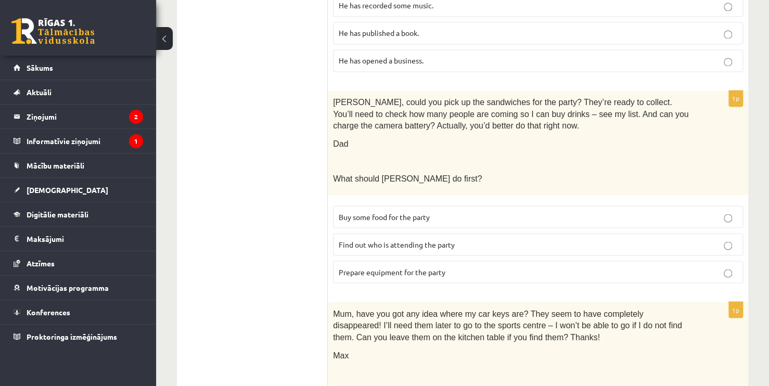
scroll to position [789, 0]
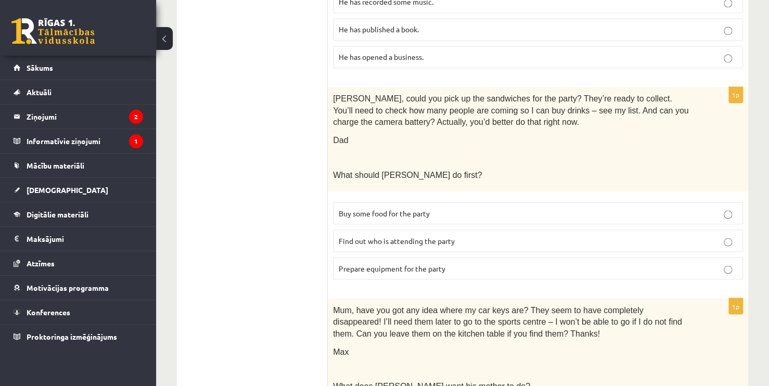
click at [451, 237] on p "Find out who is attending the party" at bounding box center [538, 240] width 398 height 11
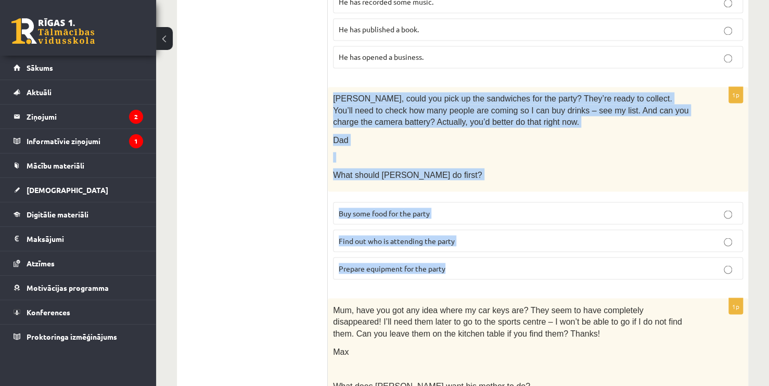
drag, startPoint x: 330, startPoint y: 92, endPoint x: 462, endPoint y: 261, distance: 214.9
click at [462, 268] on div "1p Tom, could you pick up the sandwiches for the party? They’re ready to collec…" at bounding box center [538, 187] width 420 height 201
click at [441, 263] on span "Prepare equipment for the party" at bounding box center [392, 267] width 107 height 9
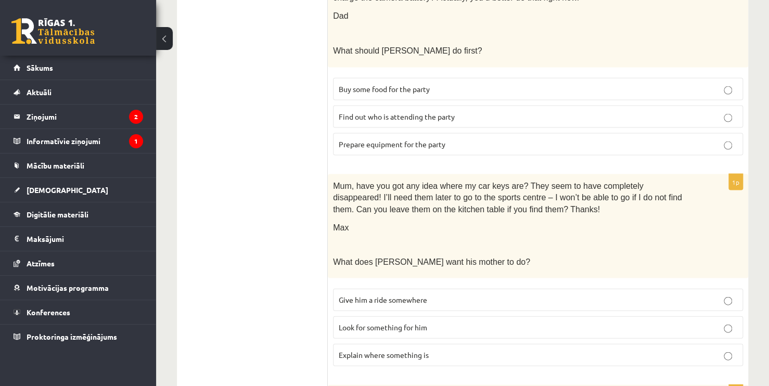
scroll to position [997, 0]
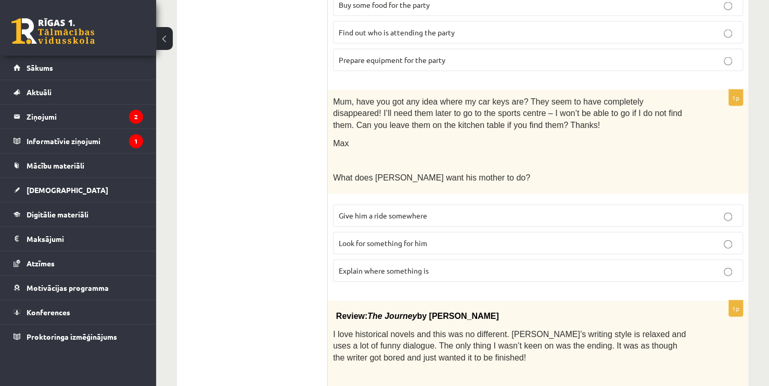
click at [445, 238] on p "Look for something for him" at bounding box center [538, 243] width 398 height 11
click at [396, 204] on label "Give him a ride somewhere" at bounding box center [538, 215] width 410 height 22
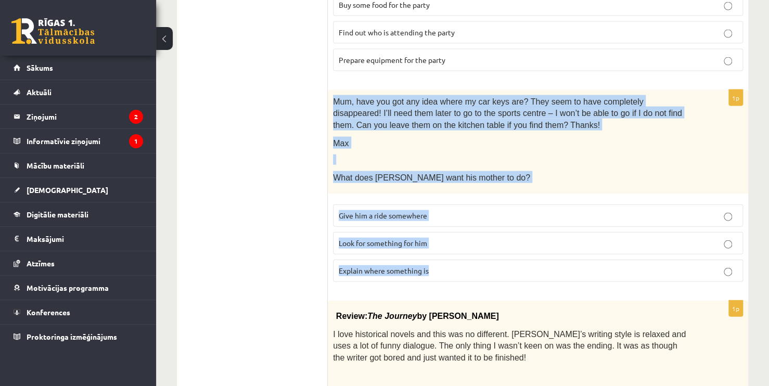
drag, startPoint x: 332, startPoint y: 93, endPoint x: 445, endPoint y: 246, distance: 189.7
click at [445, 246] on div "1p Mum, have you got any idea where my car keys are? They seem to have complete…" at bounding box center [538, 190] width 420 height 201
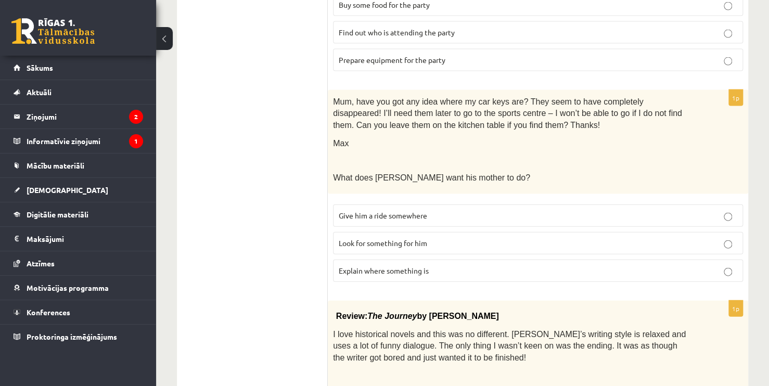
click at [451, 241] on label "Look for something for him" at bounding box center [538, 243] width 410 height 22
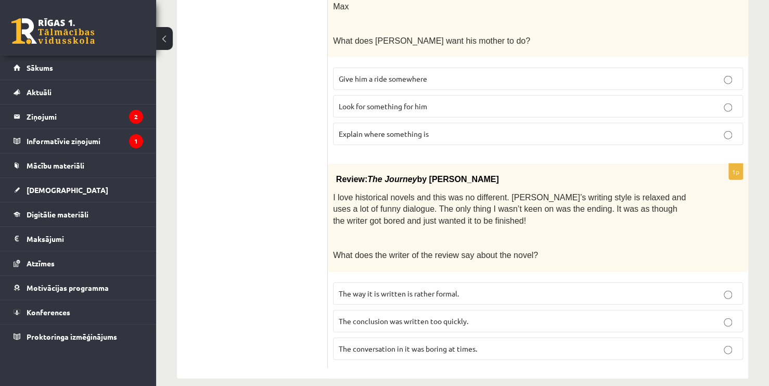
scroll to position [1137, 0]
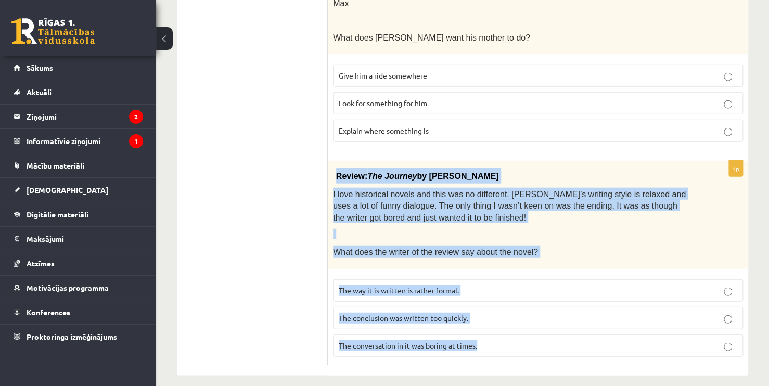
drag, startPoint x: 334, startPoint y: 169, endPoint x: 491, endPoint y: 327, distance: 222.8
click at [491, 327] on div "1p Review: The Journey by Elizabeth Brown I love historical novels and this was…" at bounding box center [538, 263] width 420 height 204
click at [428, 313] on p "The conclusion was written too quickly." at bounding box center [538, 318] width 398 height 11
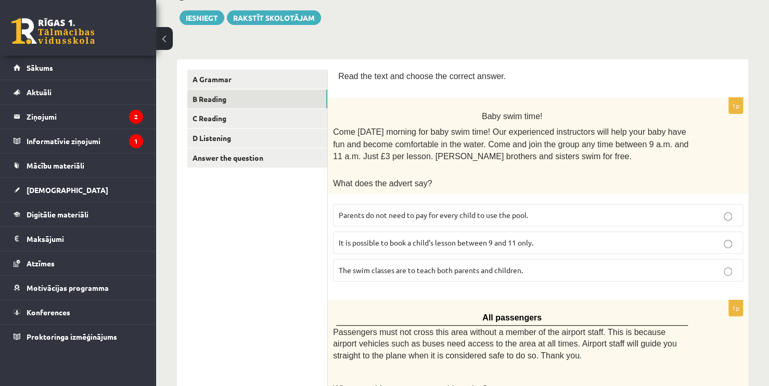
scroll to position [97, 0]
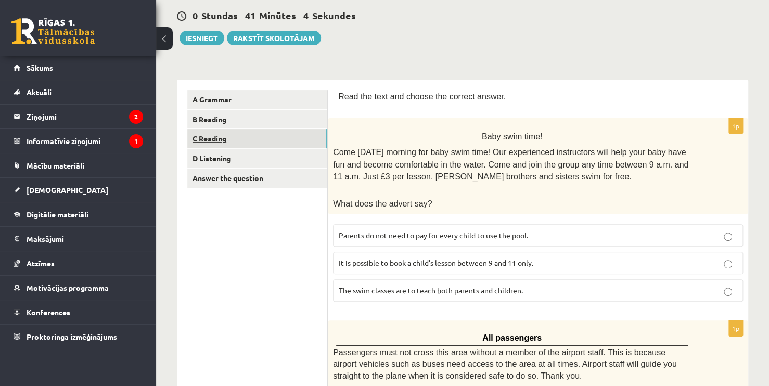
click at [305, 148] on link "C Reading" at bounding box center [257, 138] width 140 height 19
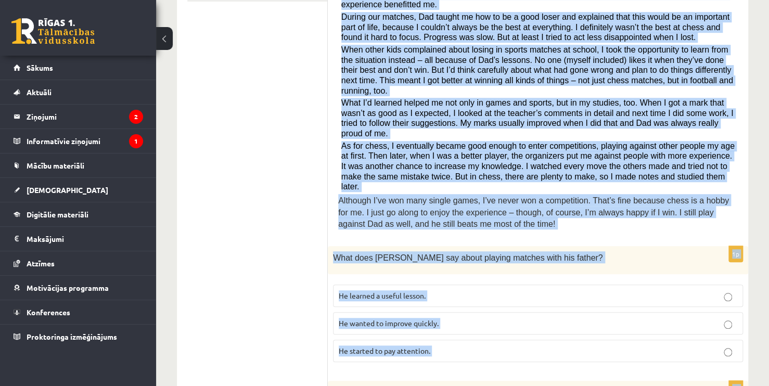
scroll to position [936, 0]
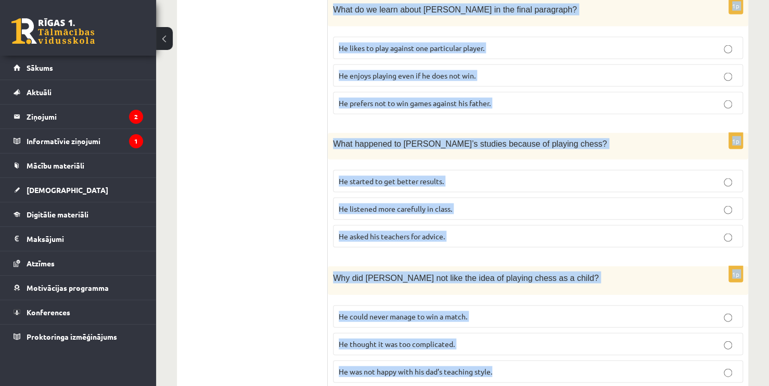
drag, startPoint x: 338, startPoint y: 189, endPoint x: 518, endPoint y: 336, distance: 232.4
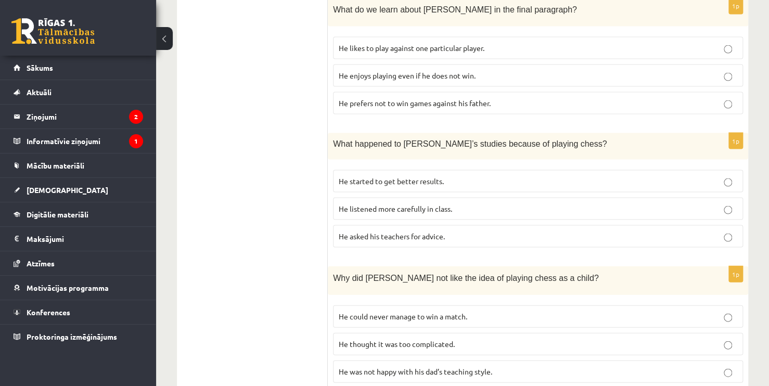
drag, startPoint x: 243, startPoint y: 198, endPoint x: 258, endPoint y: 39, distance: 159.8
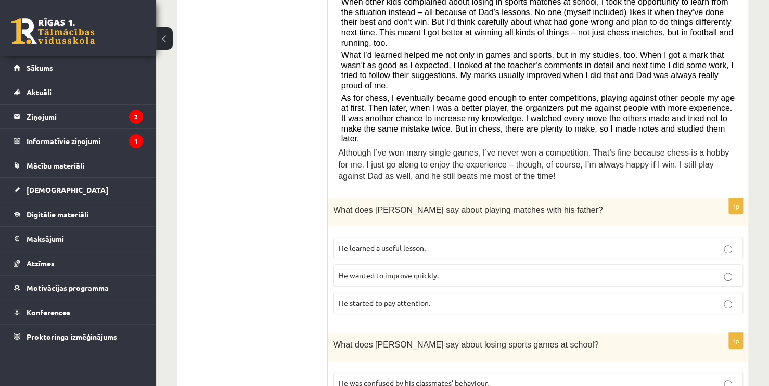
scroll to position [312, 0]
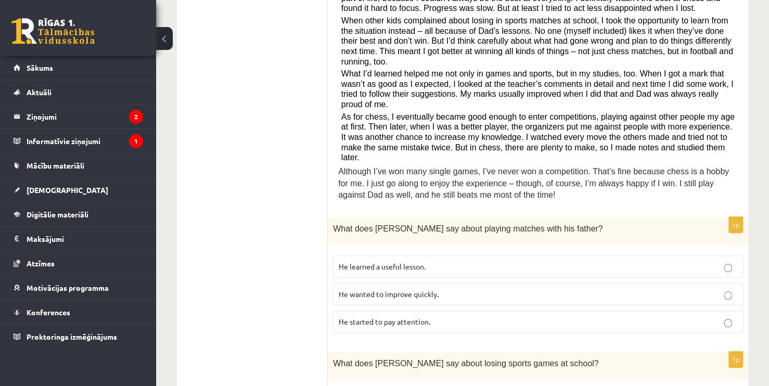
click at [432, 261] on p "He learned a useful lesson." at bounding box center [538, 266] width 398 height 11
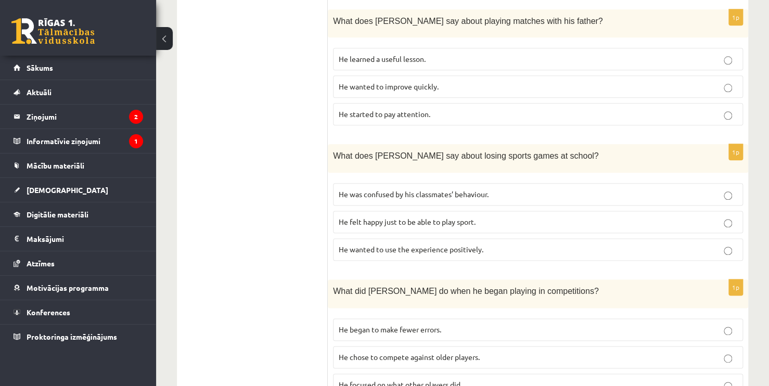
scroll to position [520, 0]
click at [518, 243] on p "He wanted to use the experience positively." at bounding box center [538, 248] width 398 height 11
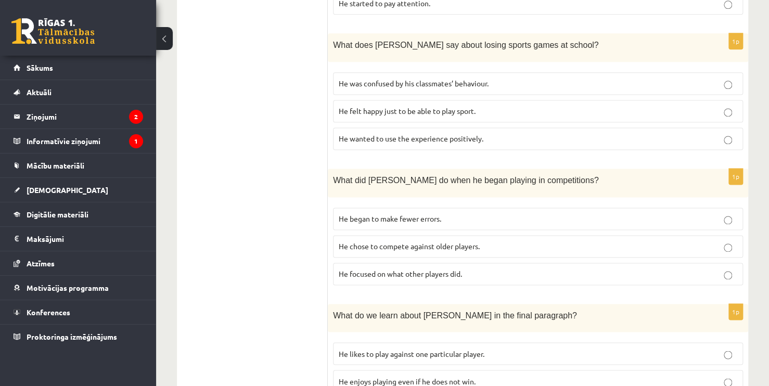
scroll to position [728, 0]
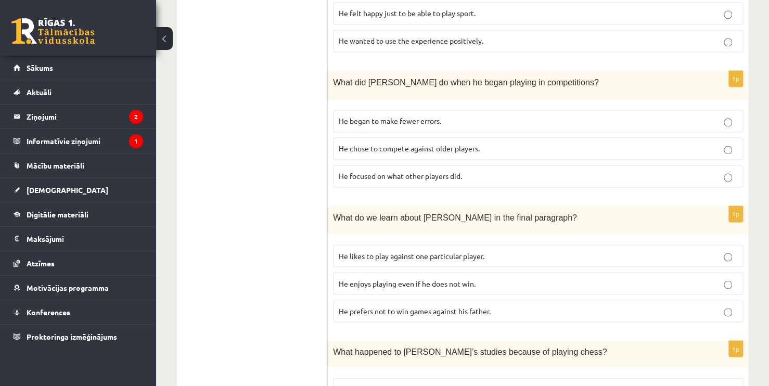
click at [479, 171] on p "He focused on what other players did." at bounding box center [538, 176] width 398 height 11
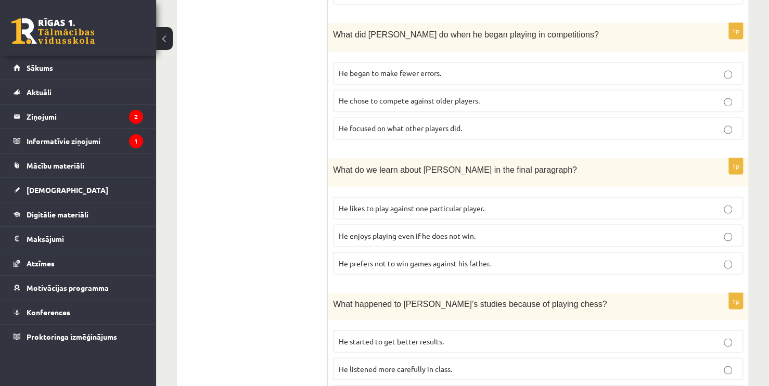
scroll to position [780, 0]
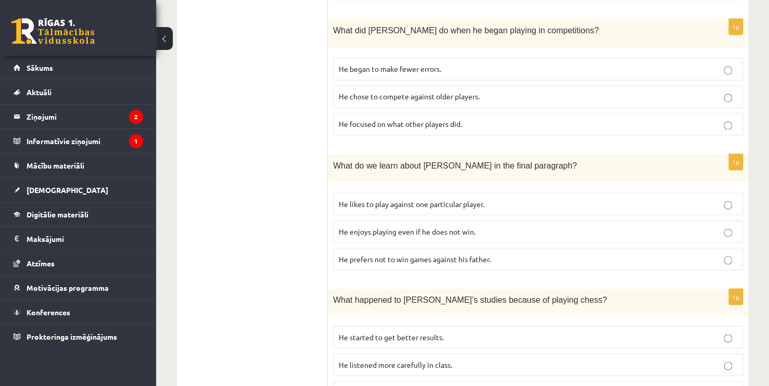
click at [569, 226] on p "He enjoys playing even if he does not win." at bounding box center [538, 231] width 398 height 11
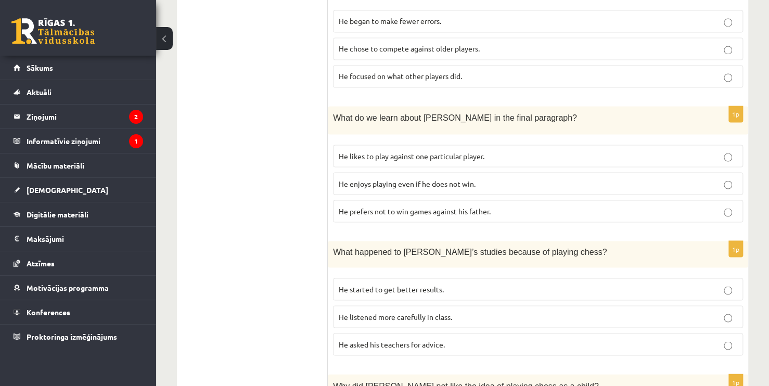
scroll to position [832, 0]
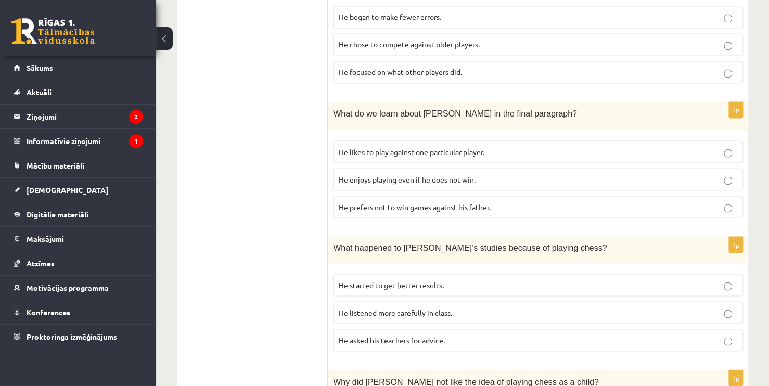
click at [467, 279] on p "He started to get better results." at bounding box center [538, 284] width 398 height 11
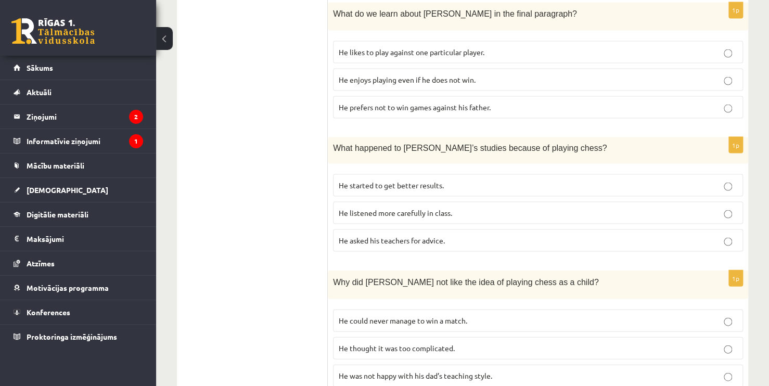
scroll to position [936, 0]
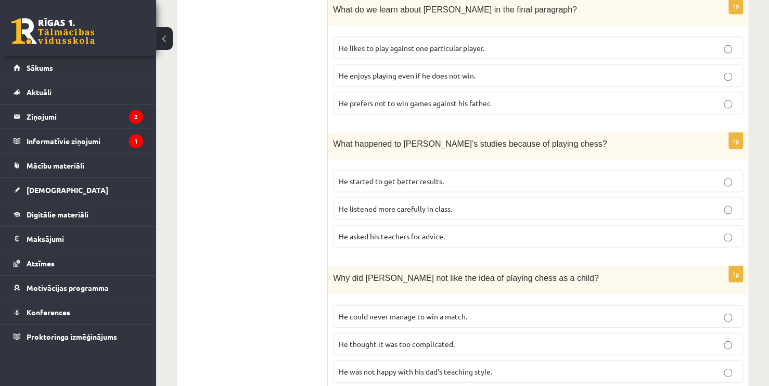
click at [542, 338] on p "He thought it was too complicated." at bounding box center [538, 343] width 398 height 11
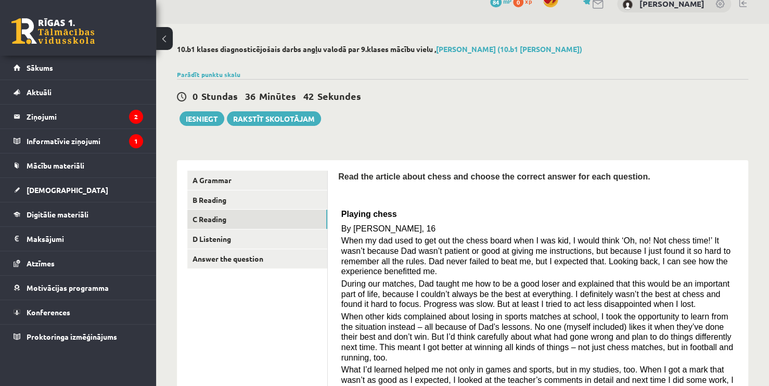
scroll to position [52, 0]
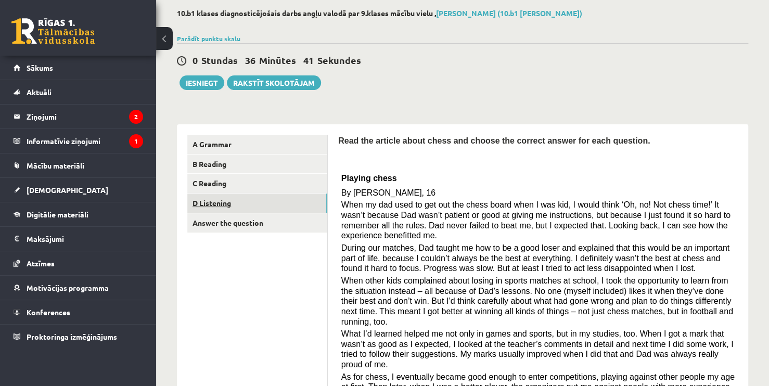
click at [273, 203] on link "D Listening" at bounding box center [257, 202] width 140 height 19
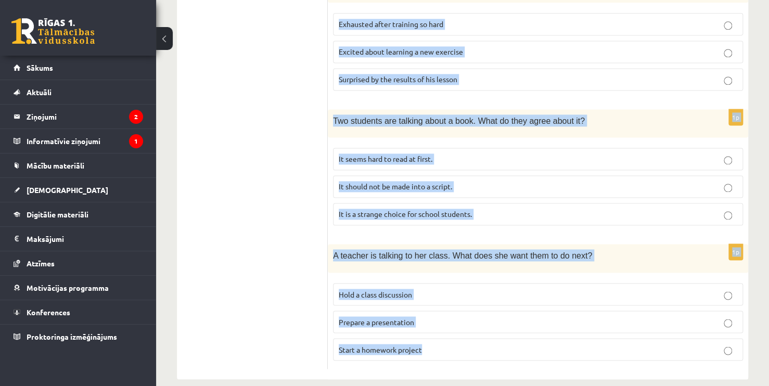
scroll to position [697, 0]
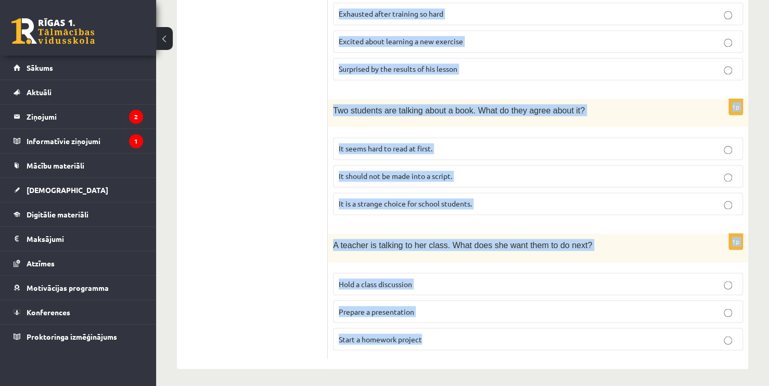
drag, startPoint x: 336, startPoint y: 16, endPoint x: 505, endPoint y: 337, distance: 363.3
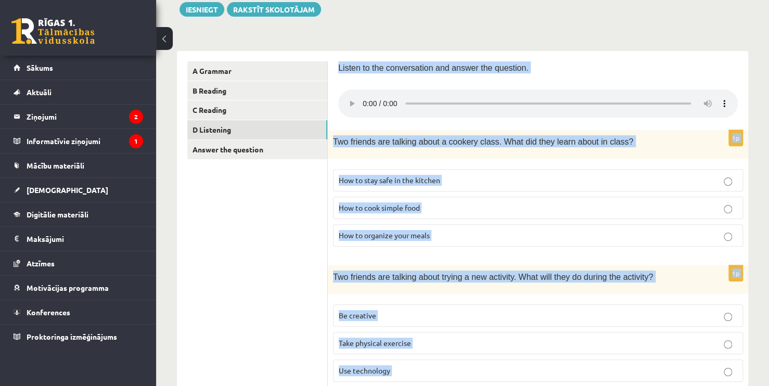
scroll to position [125, 0]
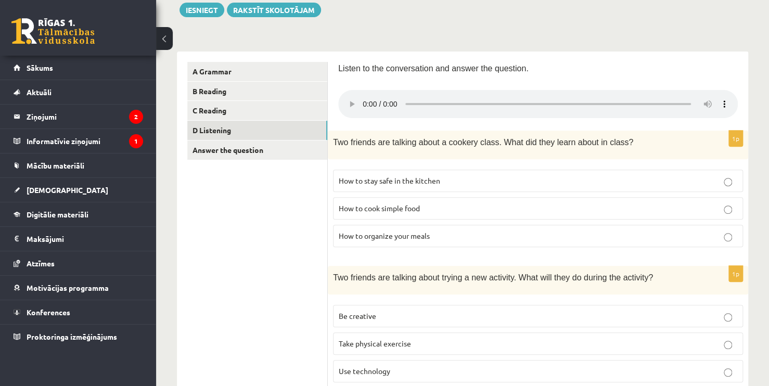
click at [541, 199] on label "How to cook simple food" at bounding box center [538, 208] width 410 height 22
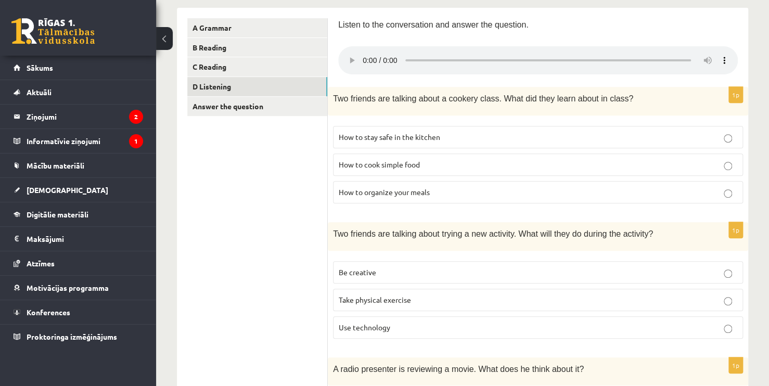
scroll to position [229, 0]
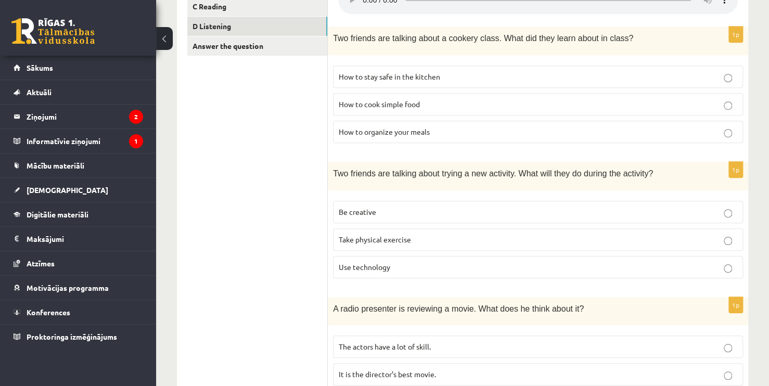
click at [442, 201] on label "Be creative" at bounding box center [538, 212] width 410 height 22
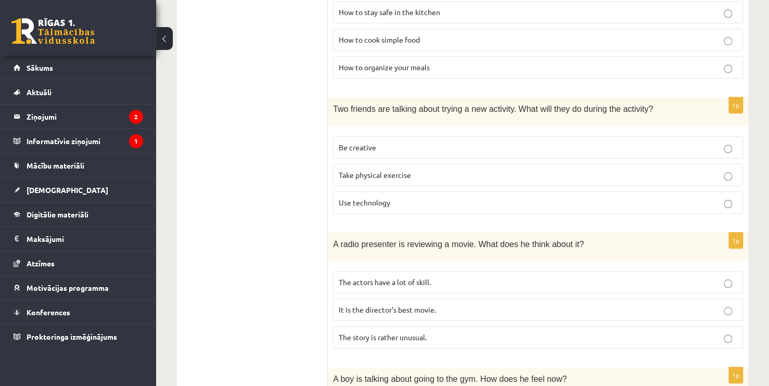
scroll to position [333, 0]
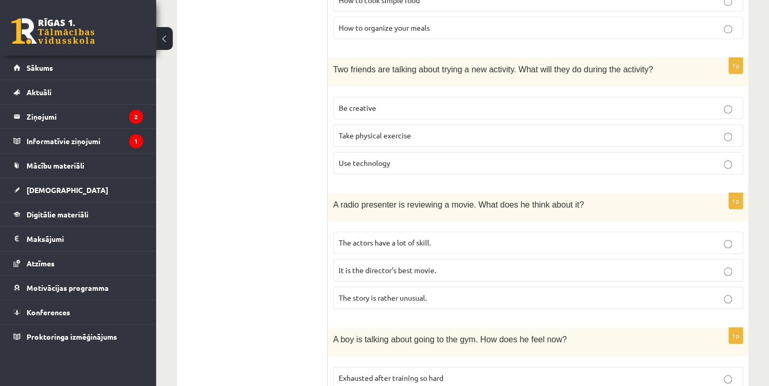
click at [426, 300] on p "The story is rather unusual." at bounding box center [538, 297] width 398 height 11
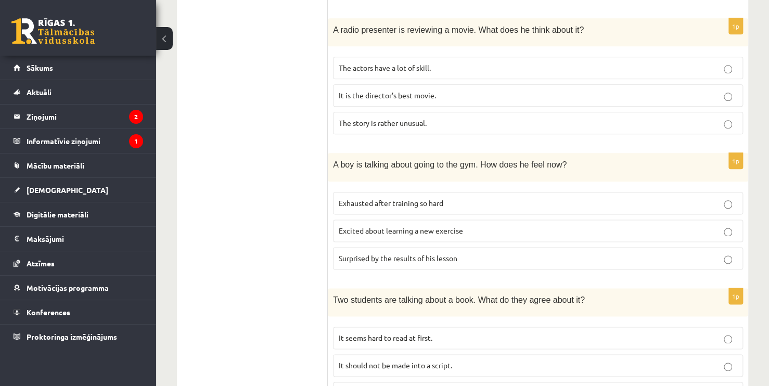
scroll to position [541, 0]
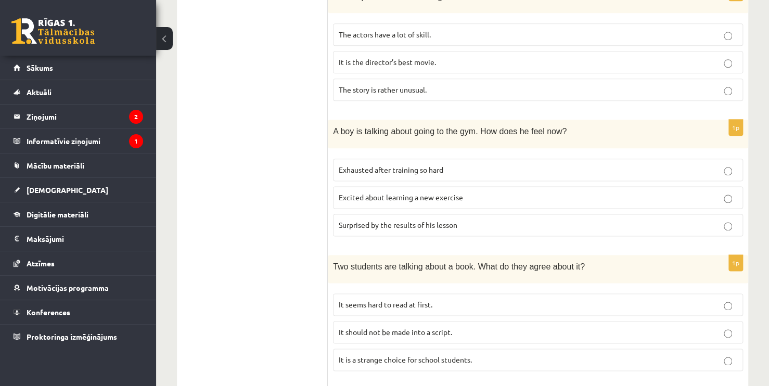
click at [443, 170] on span "Exhausted after training so hard" at bounding box center [391, 169] width 105 height 9
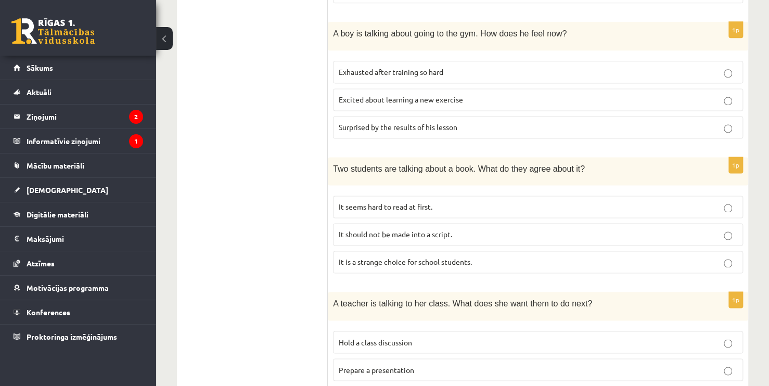
scroll to position [645, 0]
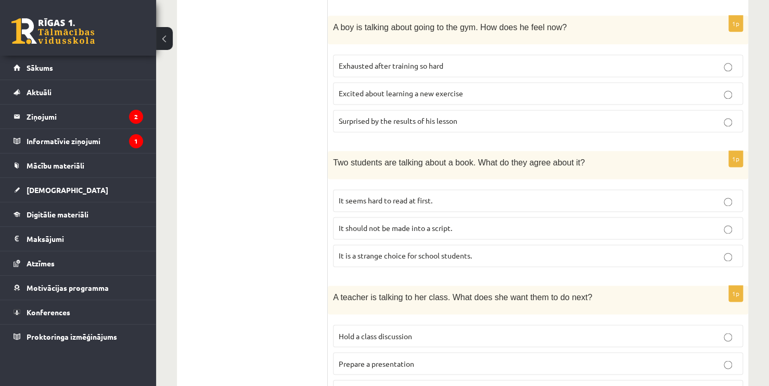
click at [467, 202] on p "It seems hard to read at first." at bounding box center [538, 200] width 398 height 11
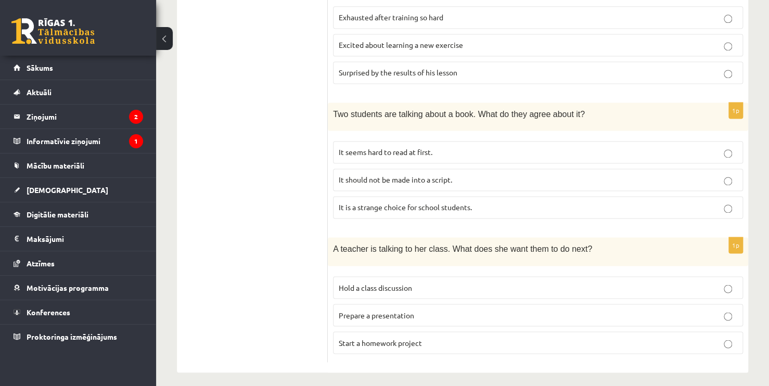
scroll to position [697, 0]
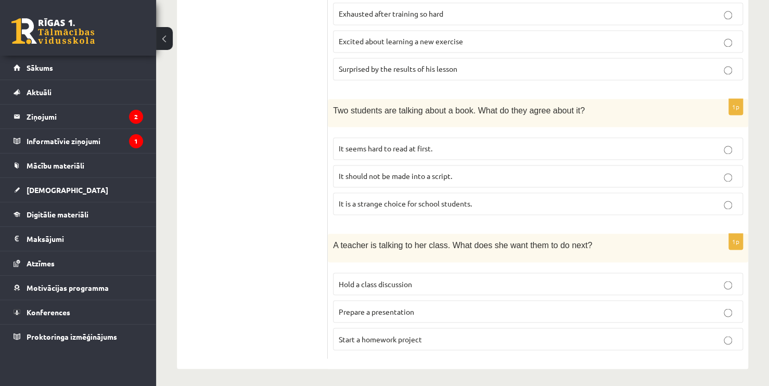
click at [433, 306] on p "Prepare a presentation" at bounding box center [538, 311] width 398 height 11
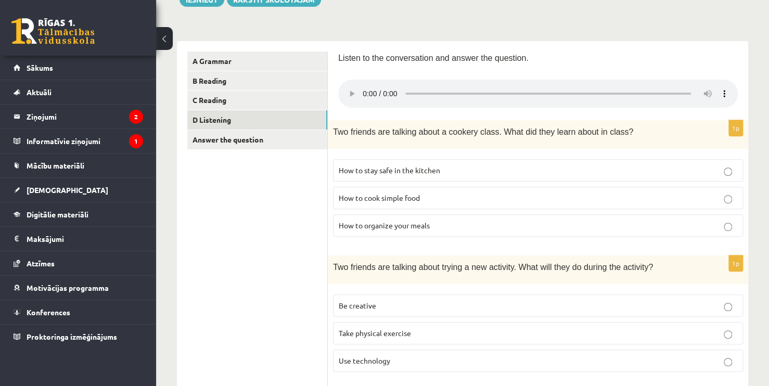
scroll to position [0, 0]
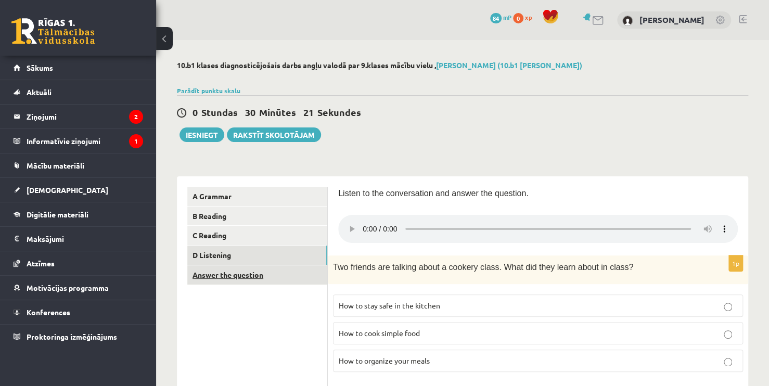
click at [225, 282] on link "Answer the question" at bounding box center [257, 274] width 140 height 19
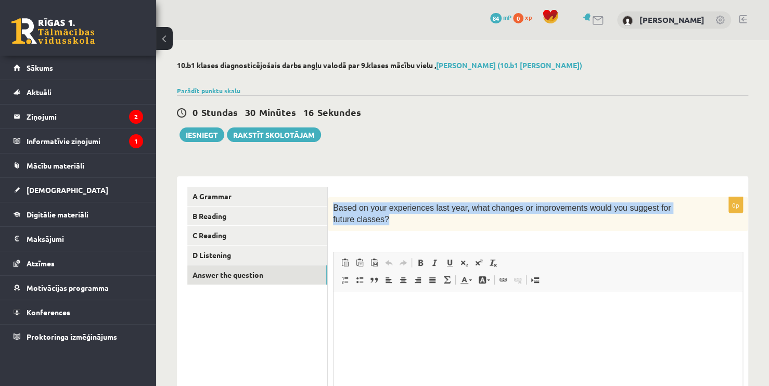
drag, startPoint x: 330, startPoint y: 209, endPoint x: 379, endPoint y: 229, distance: 52.4
click at [379, 229] on div "Based on your experiences last year, what changes or improvements would you sug…" at bounding box center [538, 214] width 420 height 34
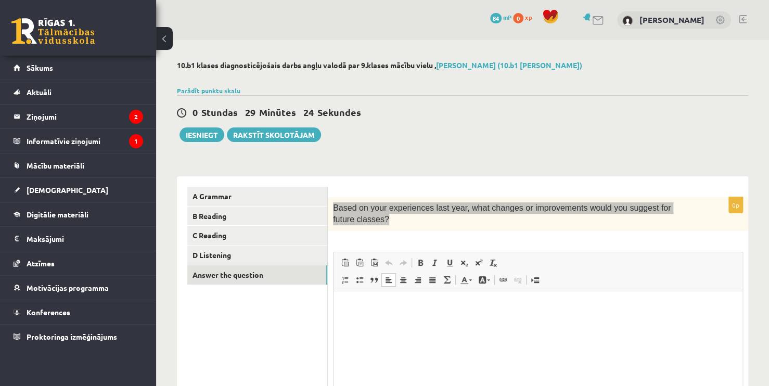
click at [383, 300] on html at bounding box center [537, 307] width 409 height 32
click at [407, 322] on html "*******" at bounding box center [537, 307] width 409 height 32
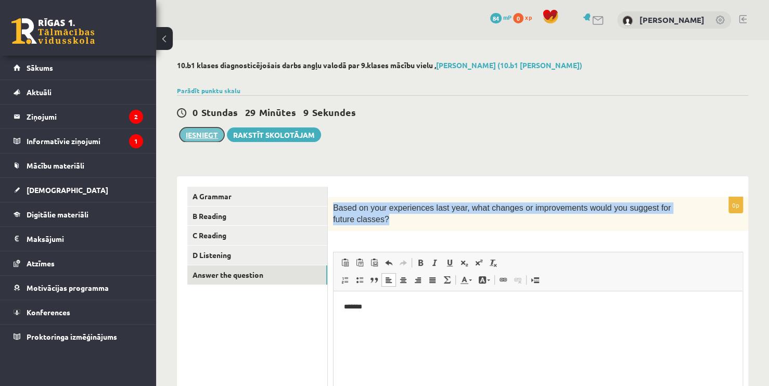
click at [206, 131] on button "Iesniegt" at bounding box center [201, 134] width 45 height 15
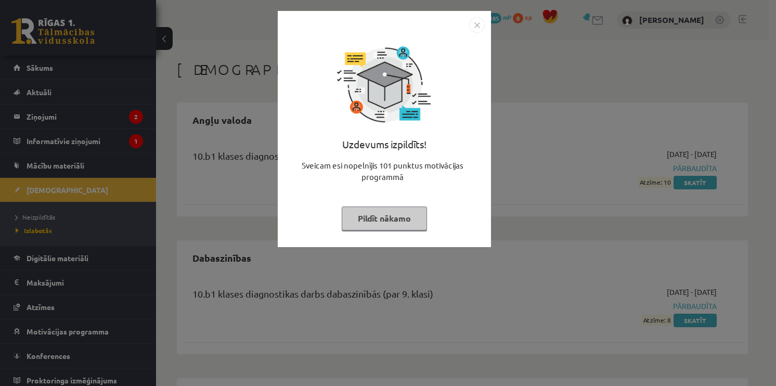
click at [475, 30] on img "Close" at bounding box center [477, 25] width 16 height 16
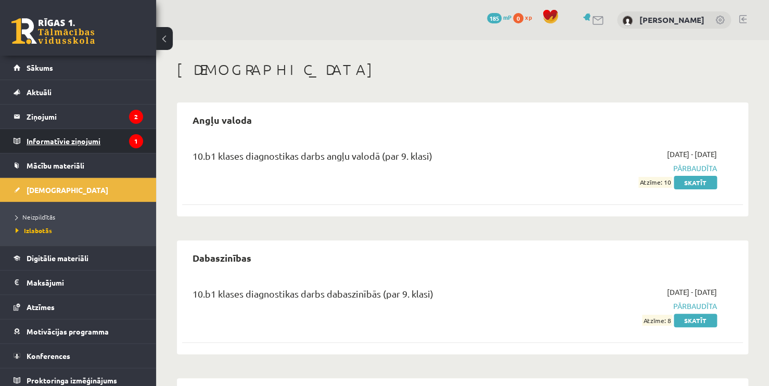
click at [42, 144] on legend "Informatīvie ziņojumi 1" at bounding box center [85, 141] width 116 height 24
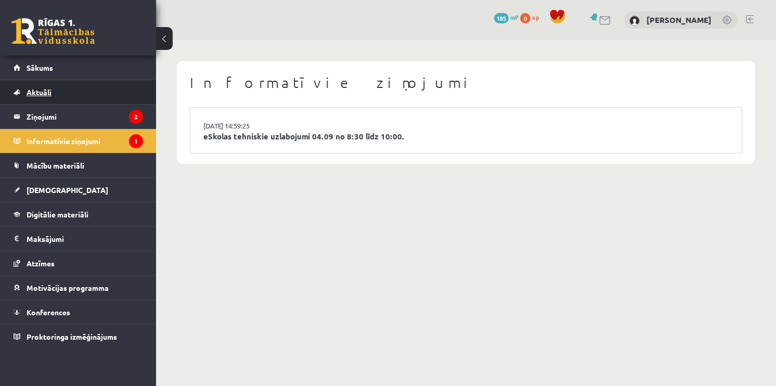
click at [110, 103] on link "Aktuāli" at bounding box center [78, 92] width 129 height 24
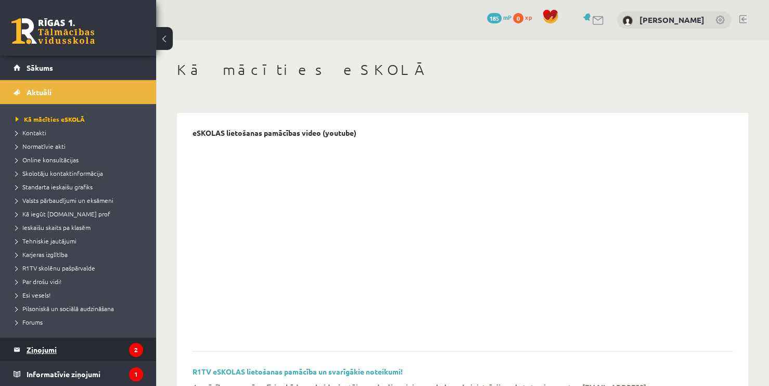
click at [131, 348] on icon "2" at bounding box center [136, 350] width 14 height 14
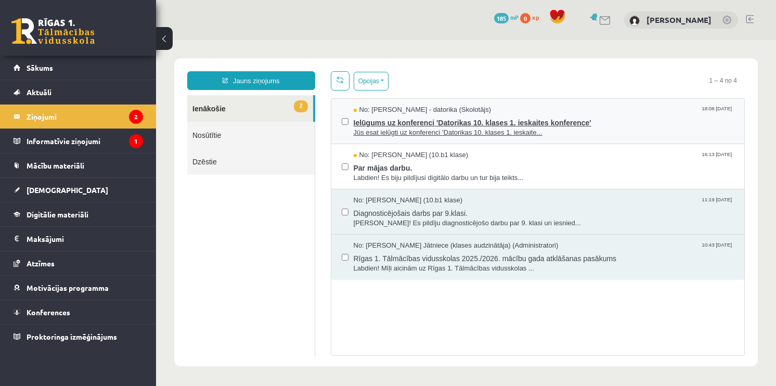
click at [450, 119] on span "Ielūgums uz konferenci 'Datorikas 10. klases 1. ieskaites konference'" at bounding box center [544, 121] width 381 height 13
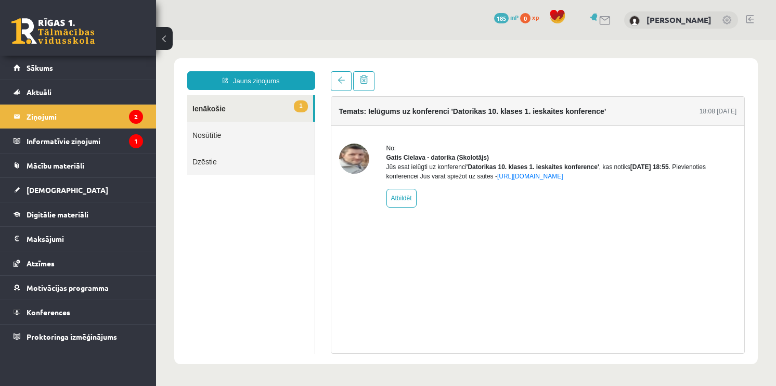
click at [274, 107] on link "1 Ienākošie" at bounding box center [250, 108] width 126 height 27
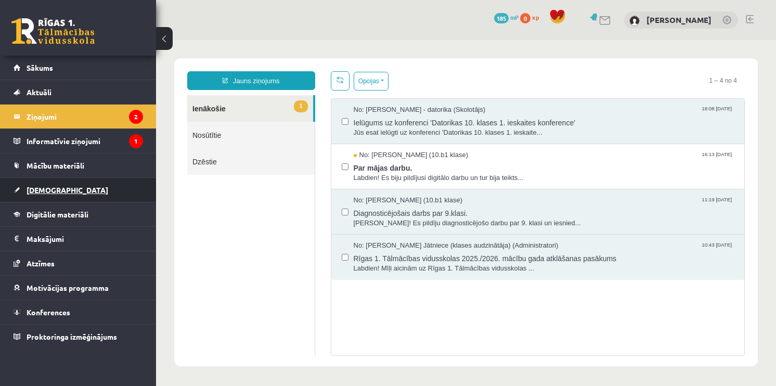
click at [87, 192] on link "[DEMOGRAPHIC_DATA]" at bounding box center [78, 190] width 129 height 24
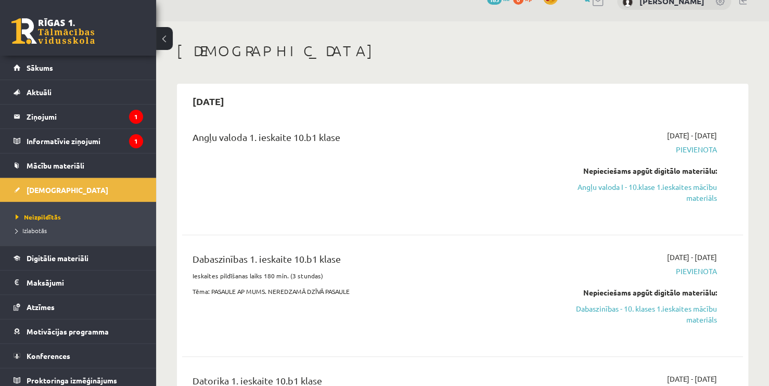
scroll to position [52, 0]
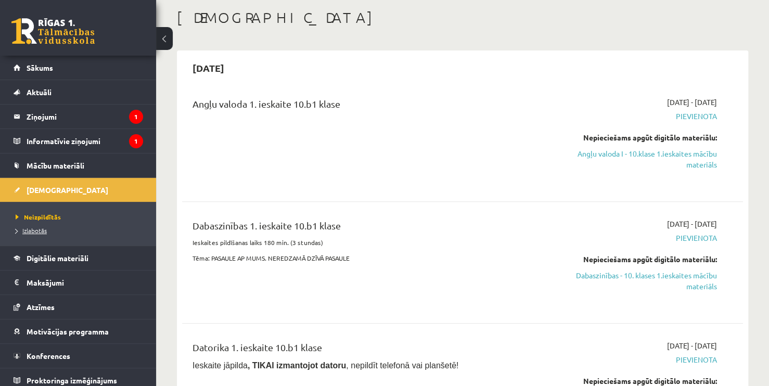
click at [31, 232] on span "Izlabotās" at bounding box center [31, 230] width 31 height 8
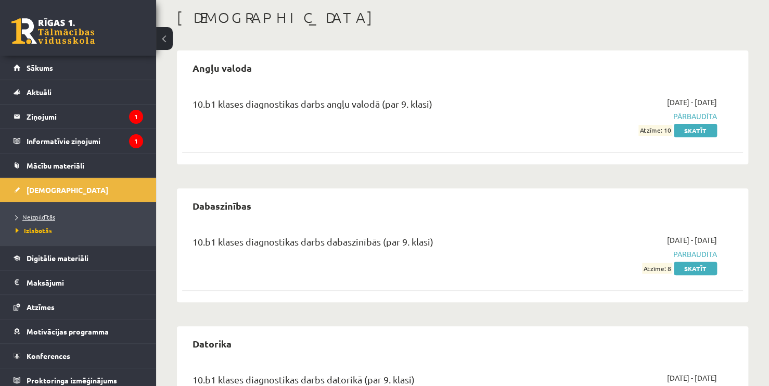
click at [52, 213] on span "Neizpildītās" at bounding box center [36, 217] width 40 height 8
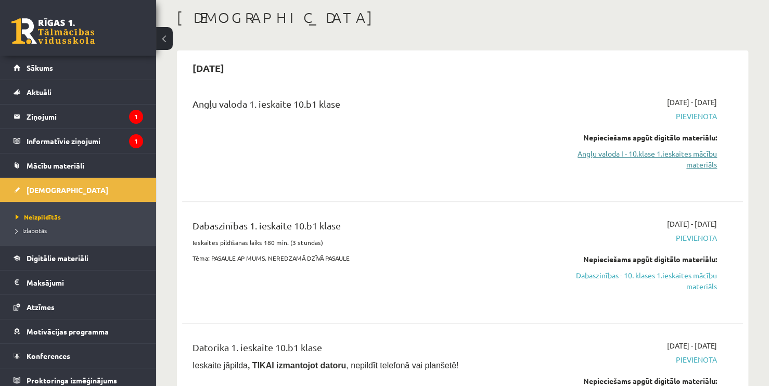
click at [707, 161] on link "Angļu valoda I - 10.klase 1.ieskaites mācību materiāls" at bounding box center [634, 159] width 164 height 22
click at [61, 168] on span "Mācību materiāli" at bounding box center [56, 165] width 58 height 9
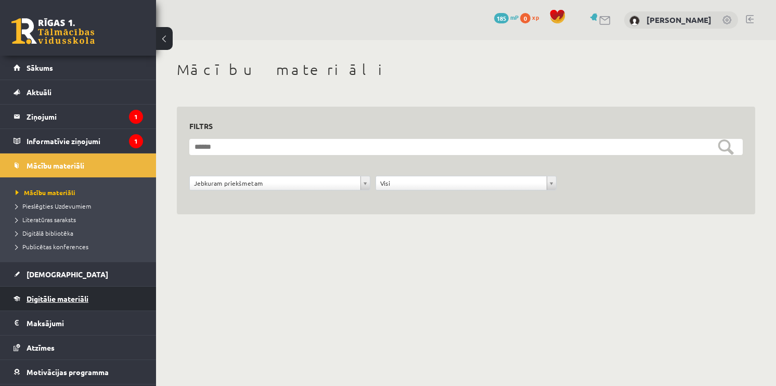
click at [71, 298] on span "Digitālie materiāli" at bounding box center [58, 298] width 62 height 9
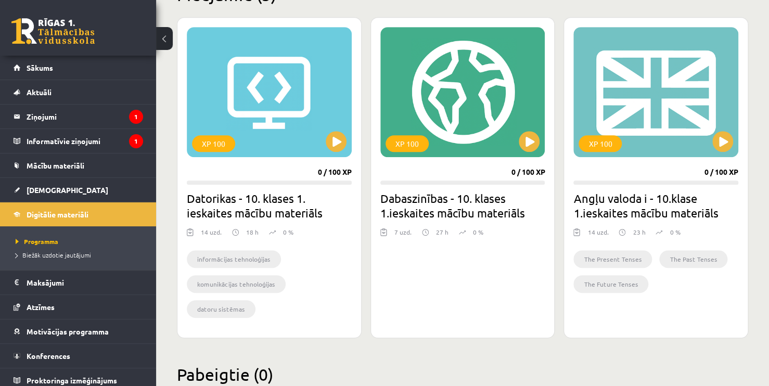
scroll to position [310, 0]
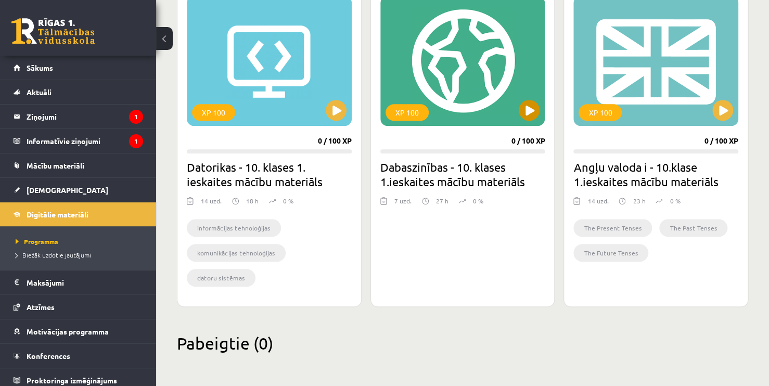
click at [438, 49] on div "XP 100" at bounding box center [462, 61] width 165 height 130
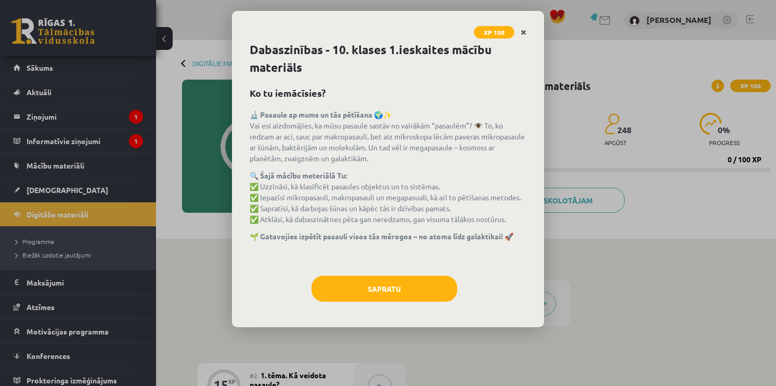
click at [516, 36] on link "Close" at bounding box center [523, 32] width 18 height 20
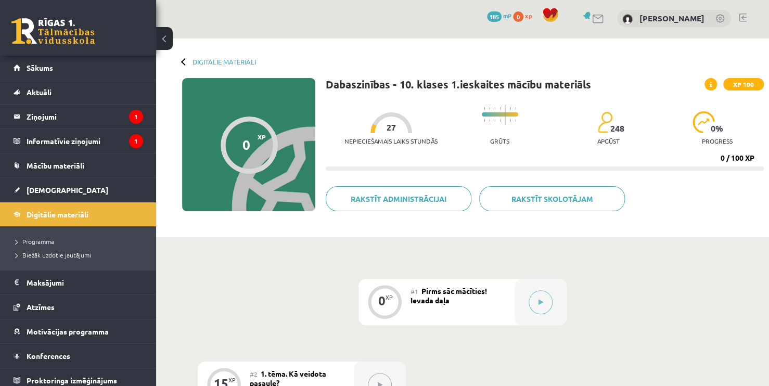
scroll to position [1, 0]
click at [249, 61] on link "Digitālie materiāli" at bounding box center [223, 62] width 63 height 8
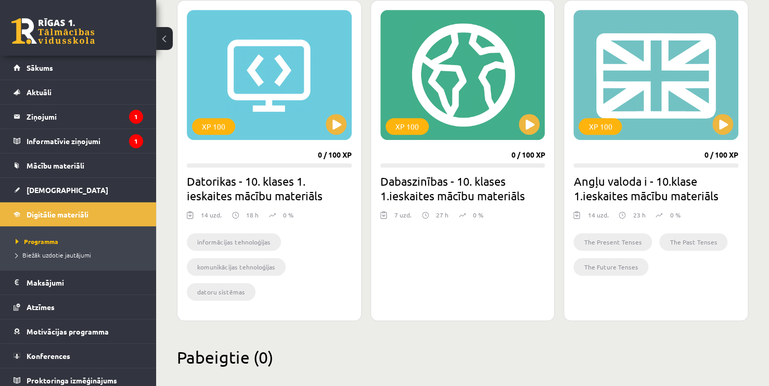
scroll to position [310, 0]
